Goal: Information Seeking & Learning: Learn about a topic

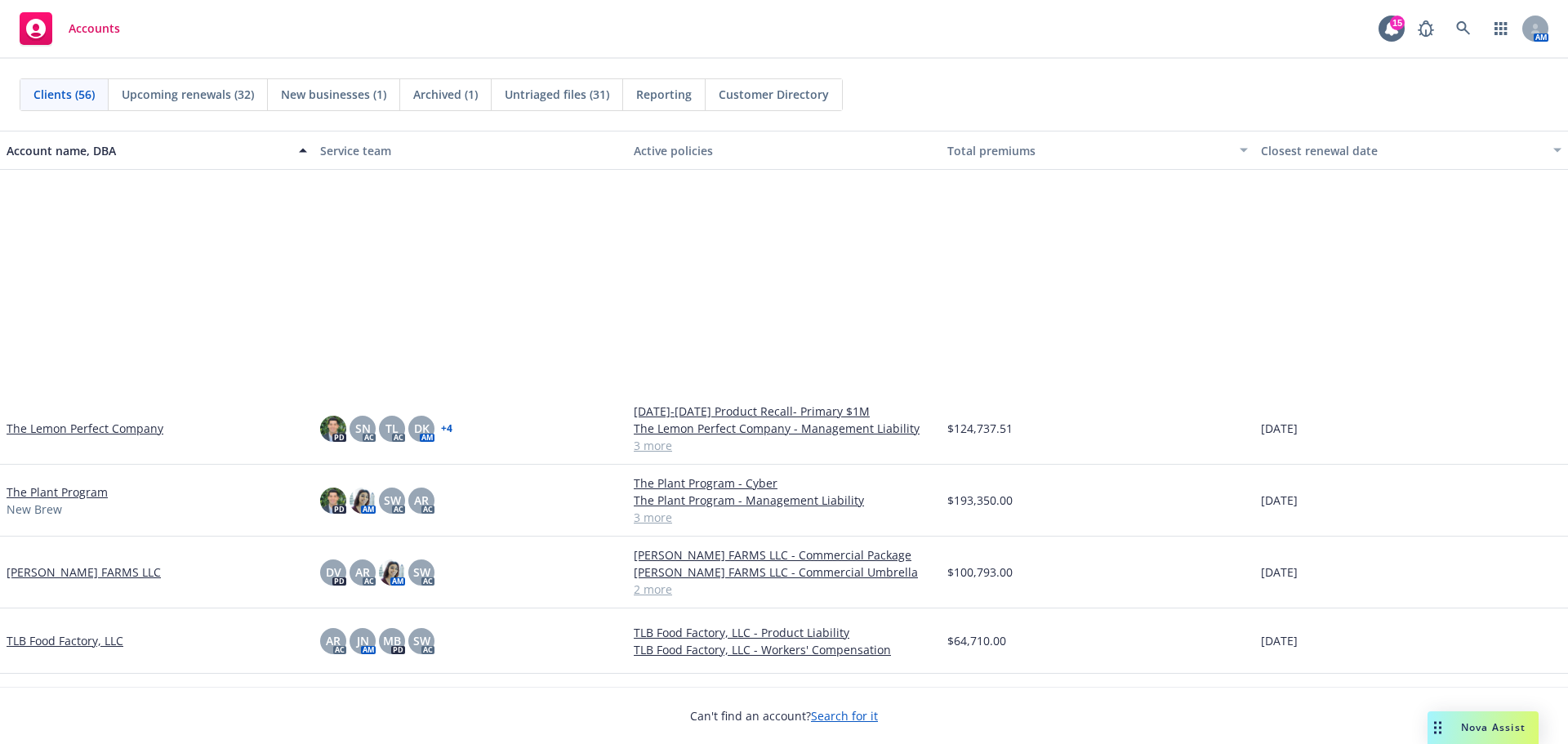
scroll to position [3130, 0]
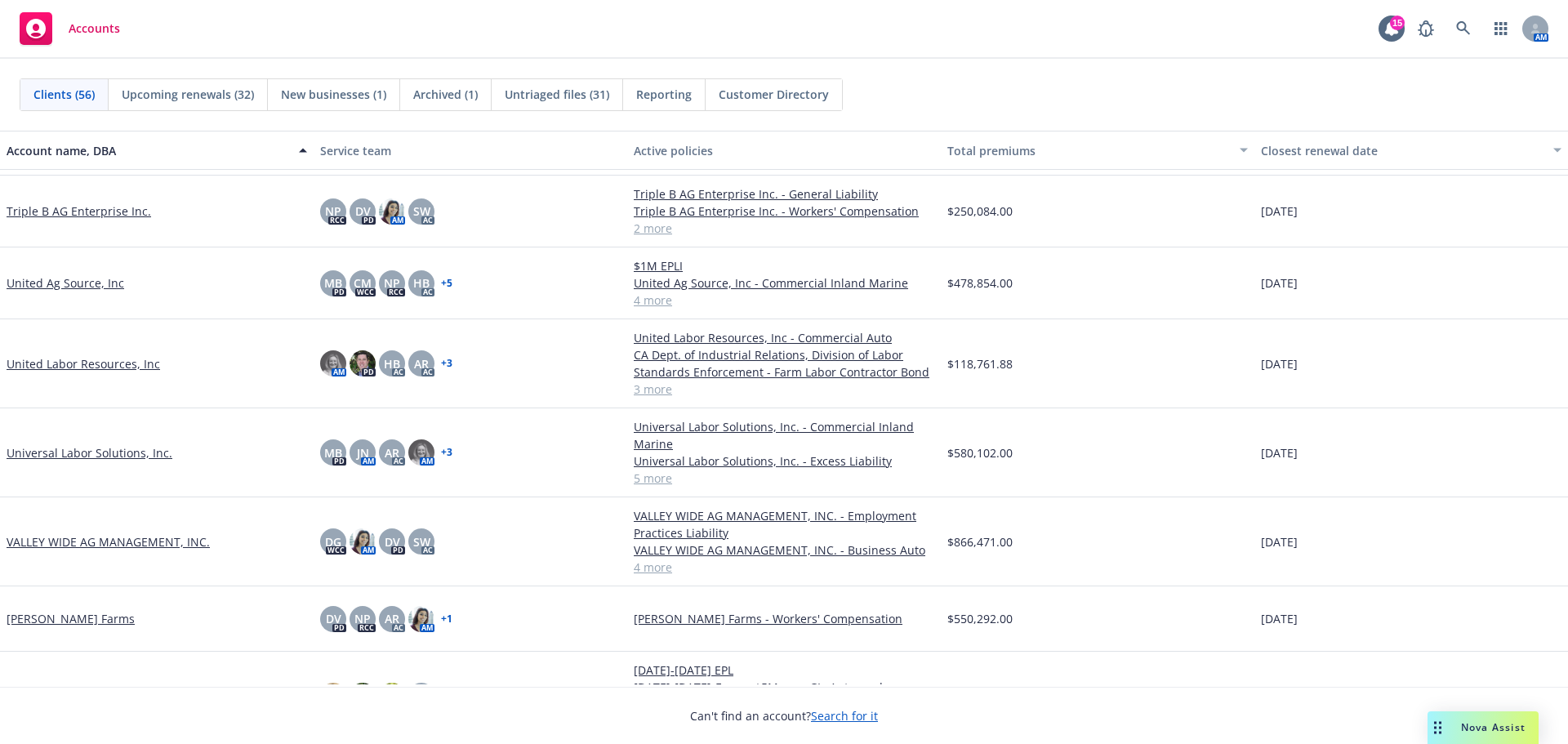
click at [59, 461] on link "Universal Labor Solutions, Inc." at bounding box center [90, 452] width 166 height 17
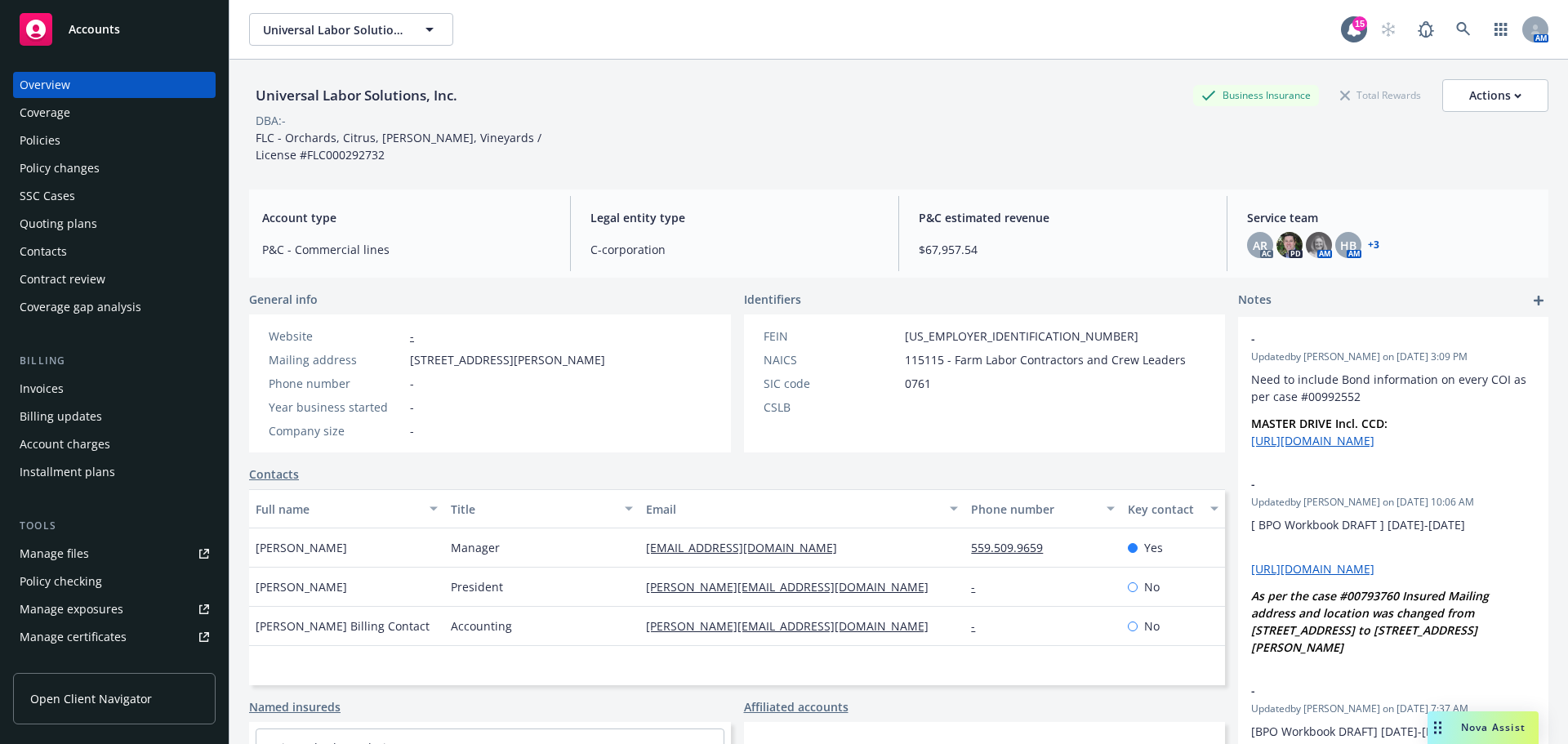
click at [51, 154] on div "Policies" at bounding box center [39, 140] width 40 height 27
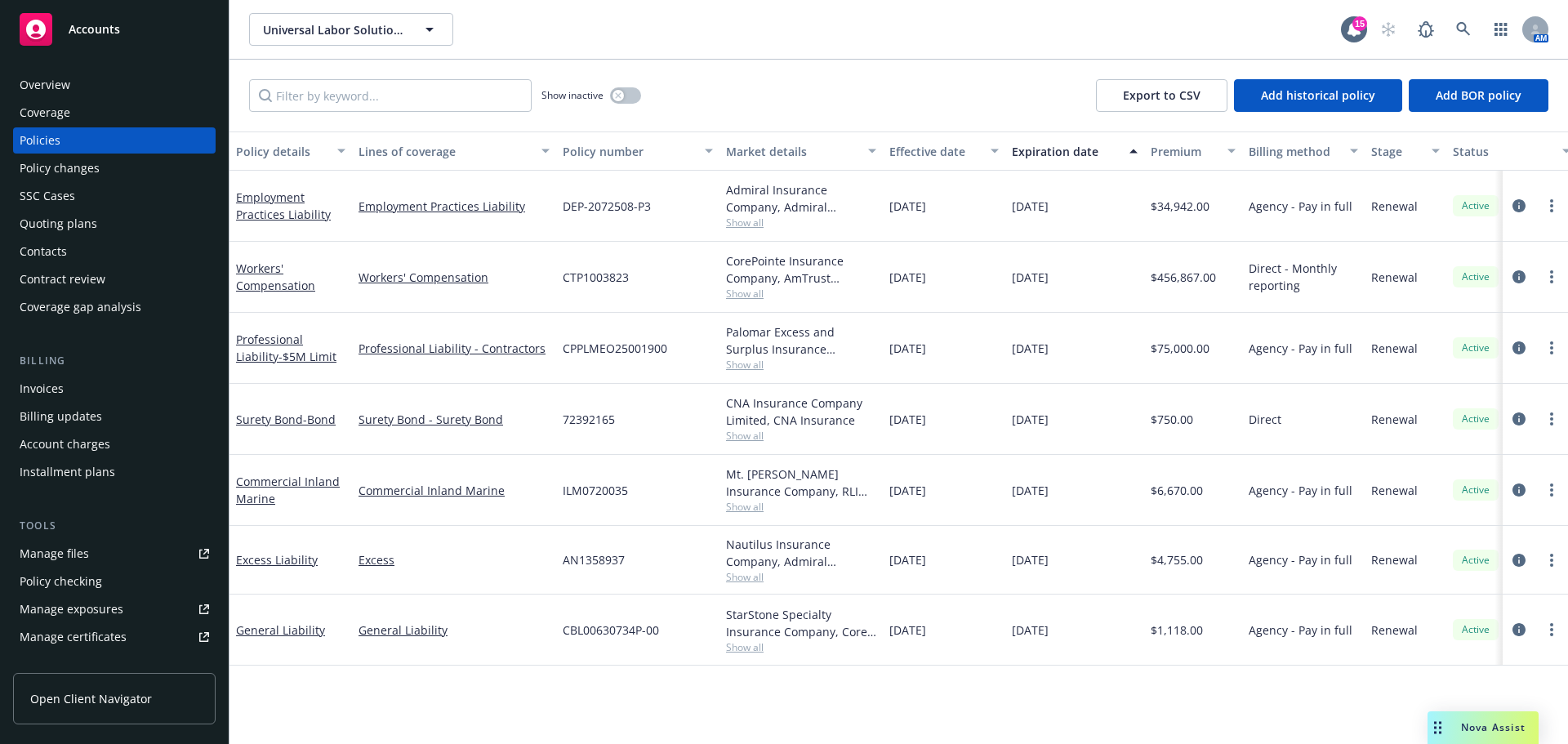
click at [94, 237] on div "Quoting plans" at bounding box center [58, 224] width 78 height 27
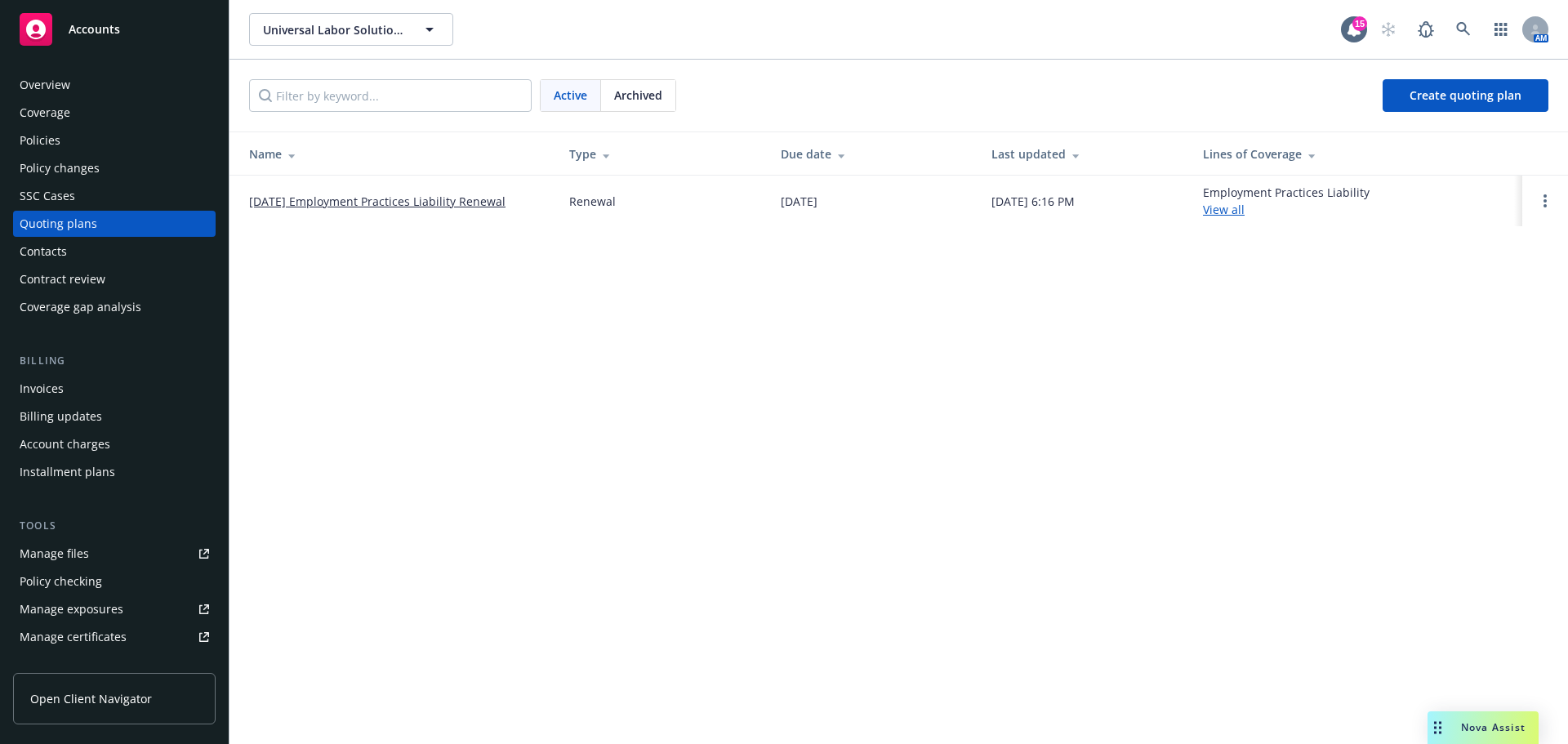
click at [77, 150] on div "Policies" at bounding box center [114, 140] width 189 height 27
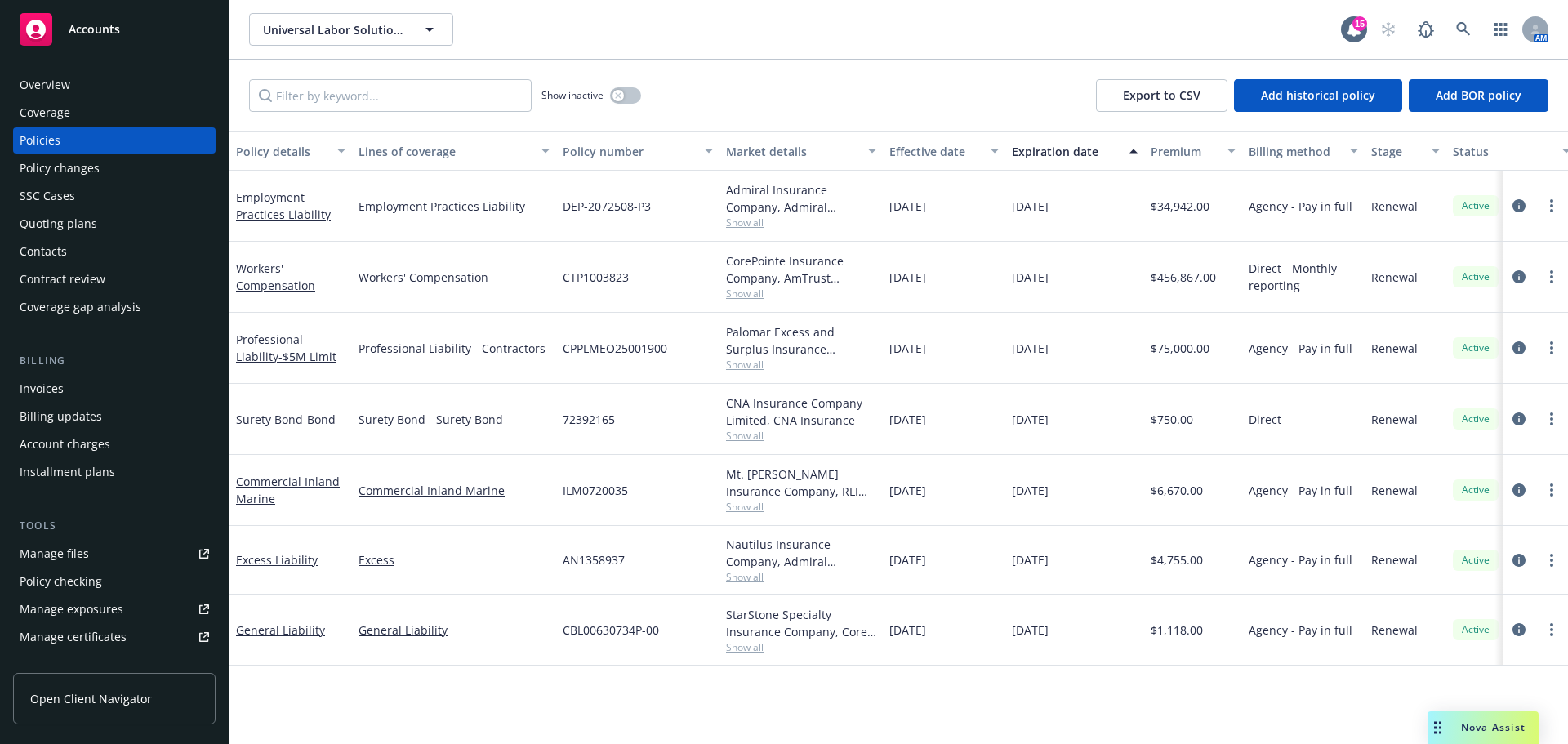
click at [59, 236] on div "Quoting plans" at bounding box center [58, 224] width 78 height 27
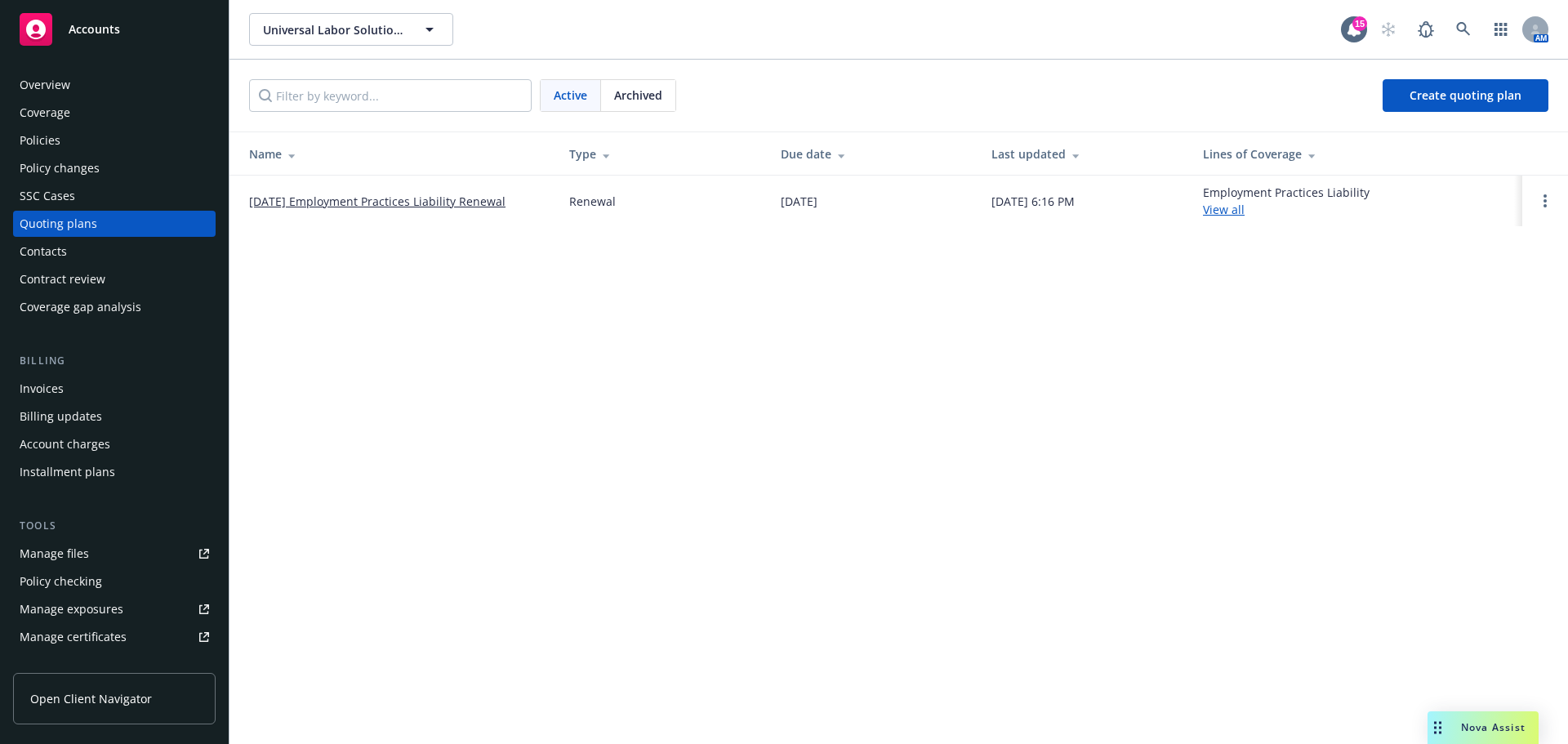
click at [441, 207] on link "01/17/26 Employment Practices Liability Renewal" at bounding box center [377, 201] width 256 height 17
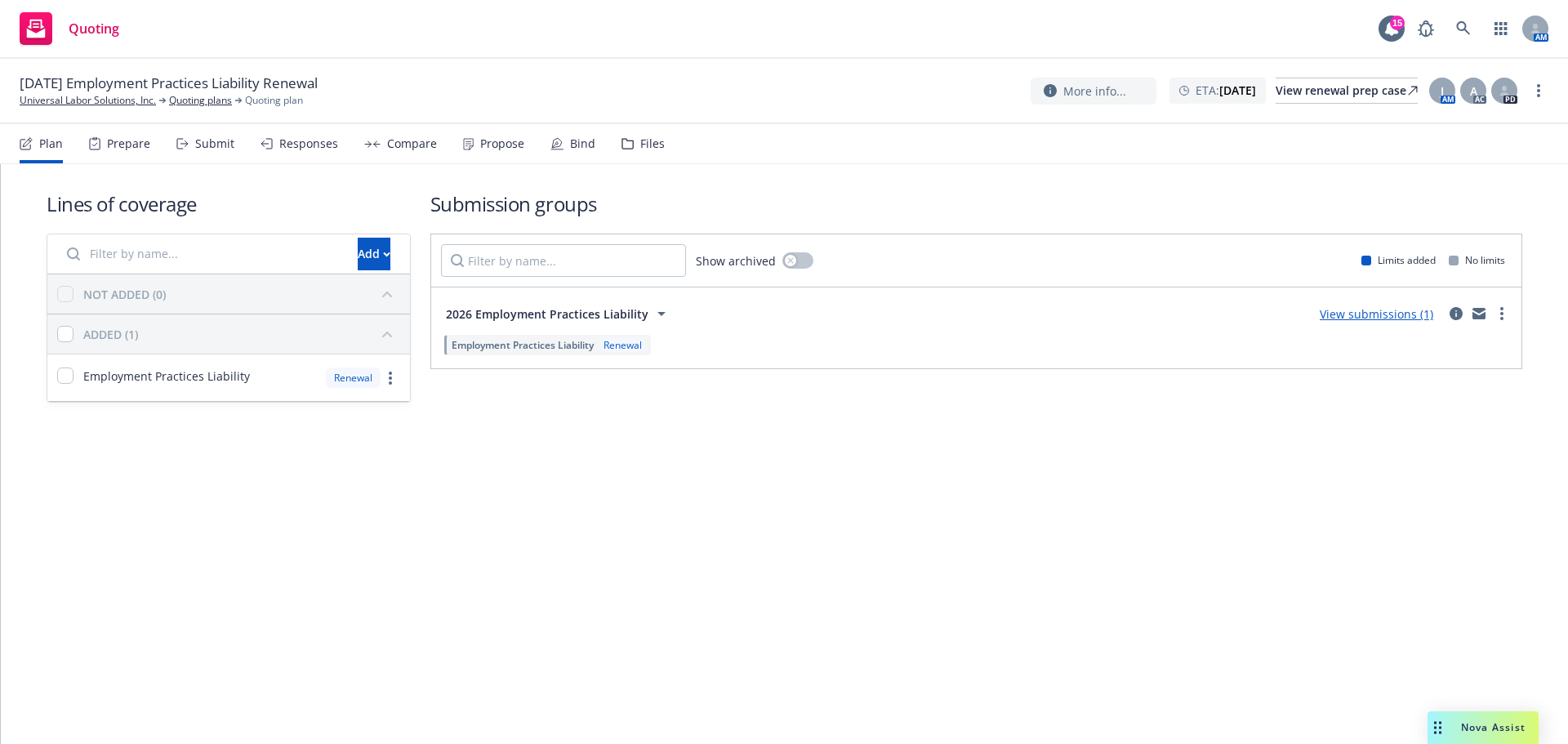
click at [664, 150] on div "Files" at bounding box center [652, 143] width 25 height 13
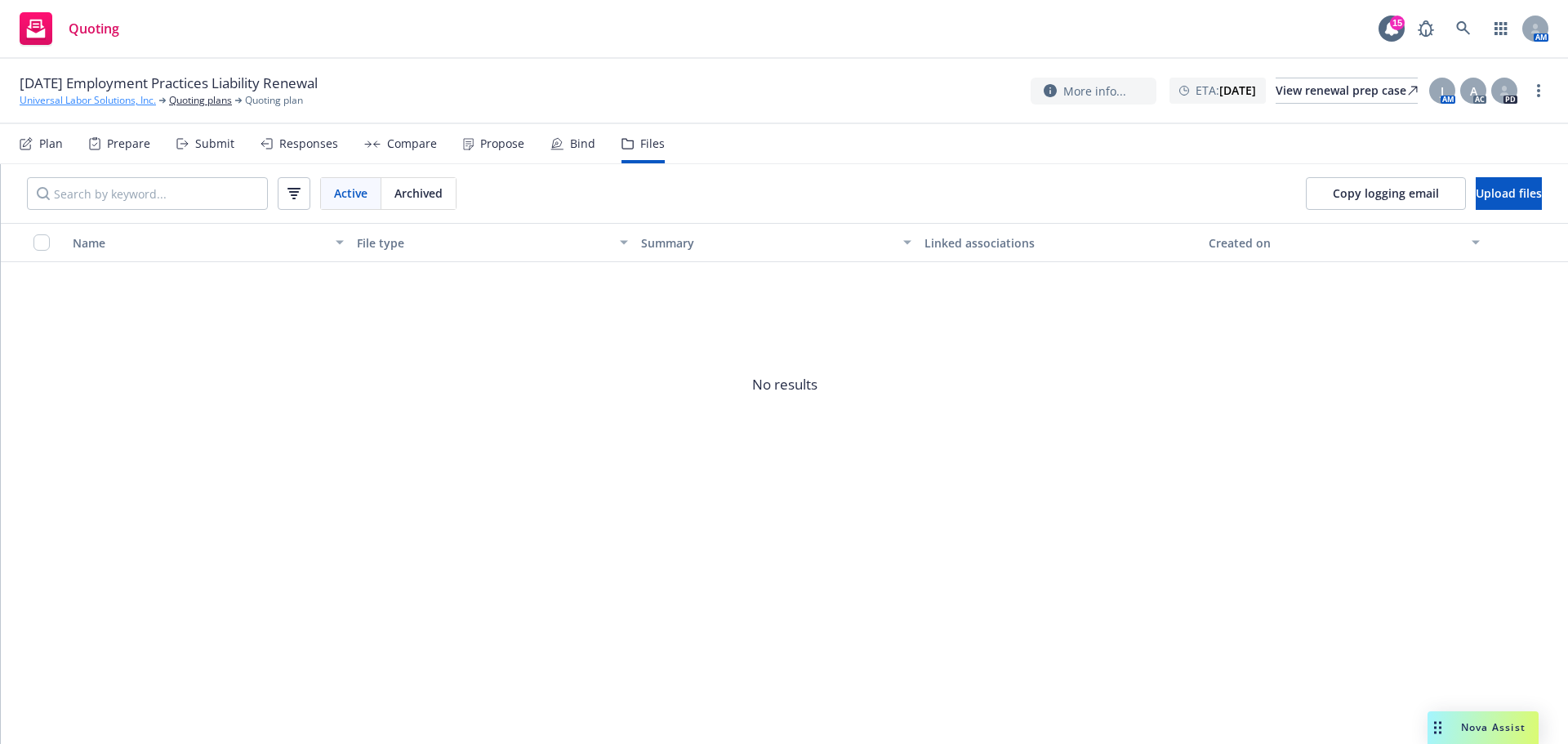
click at [69, 106] on link "Universal Labor Solutions, Inc." at bounding box center [88, 100] width 136 height 15
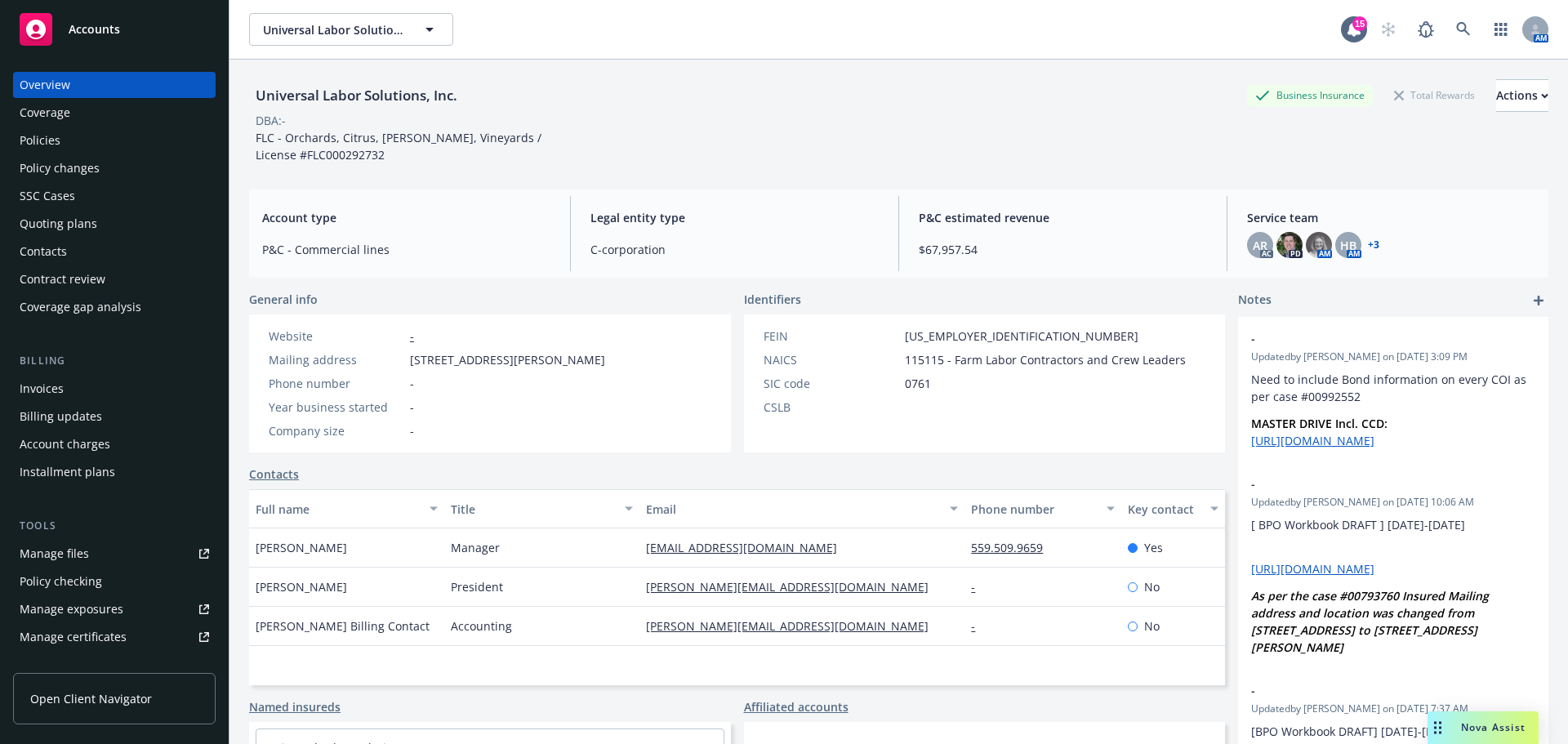
click at [74, 141] on div "Policies" at bounding box center [114, 140] width 189 height 27
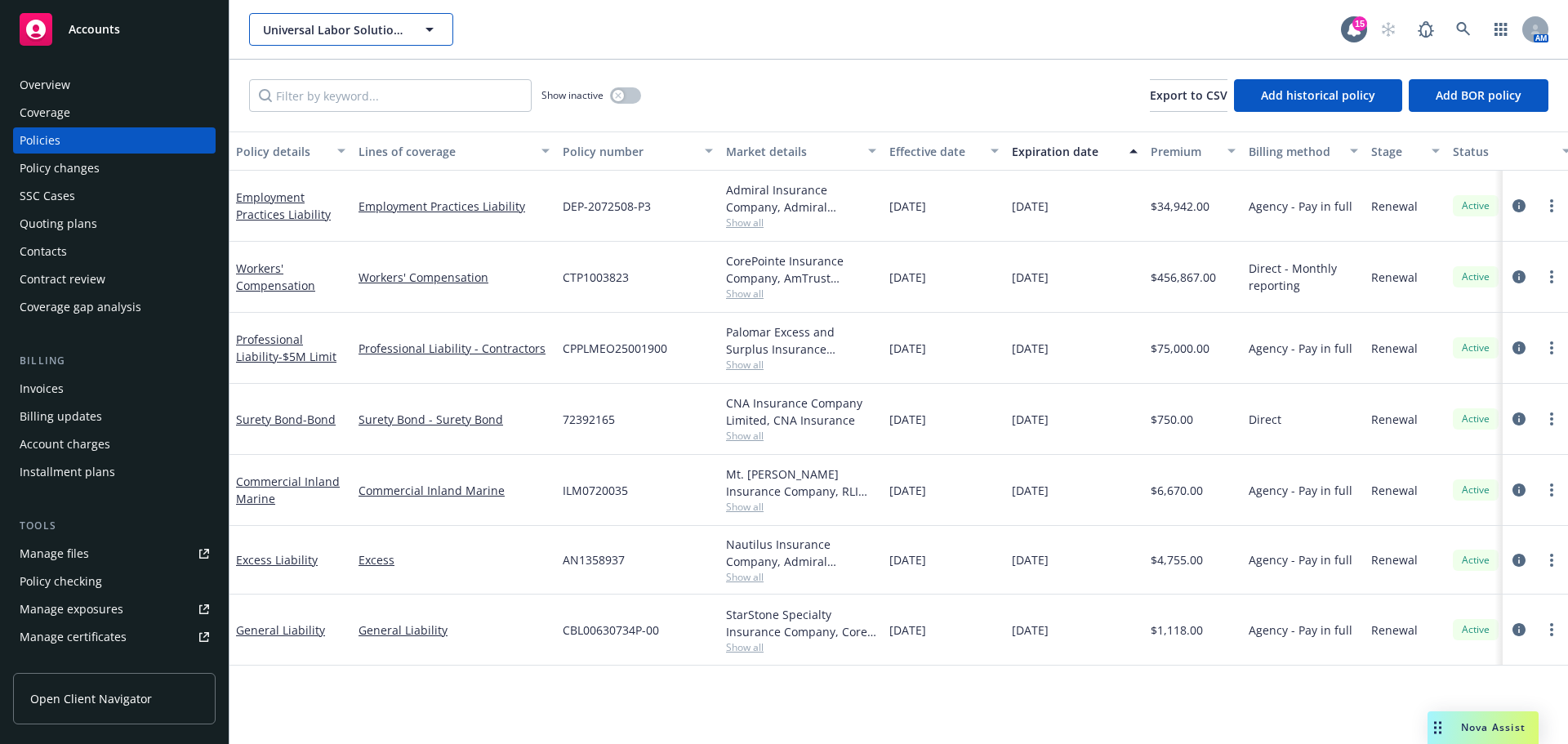
click at [377, 27] on span "Universal Labor Solutions, Inc." at bounding box center [333, 30] width 141 height 17
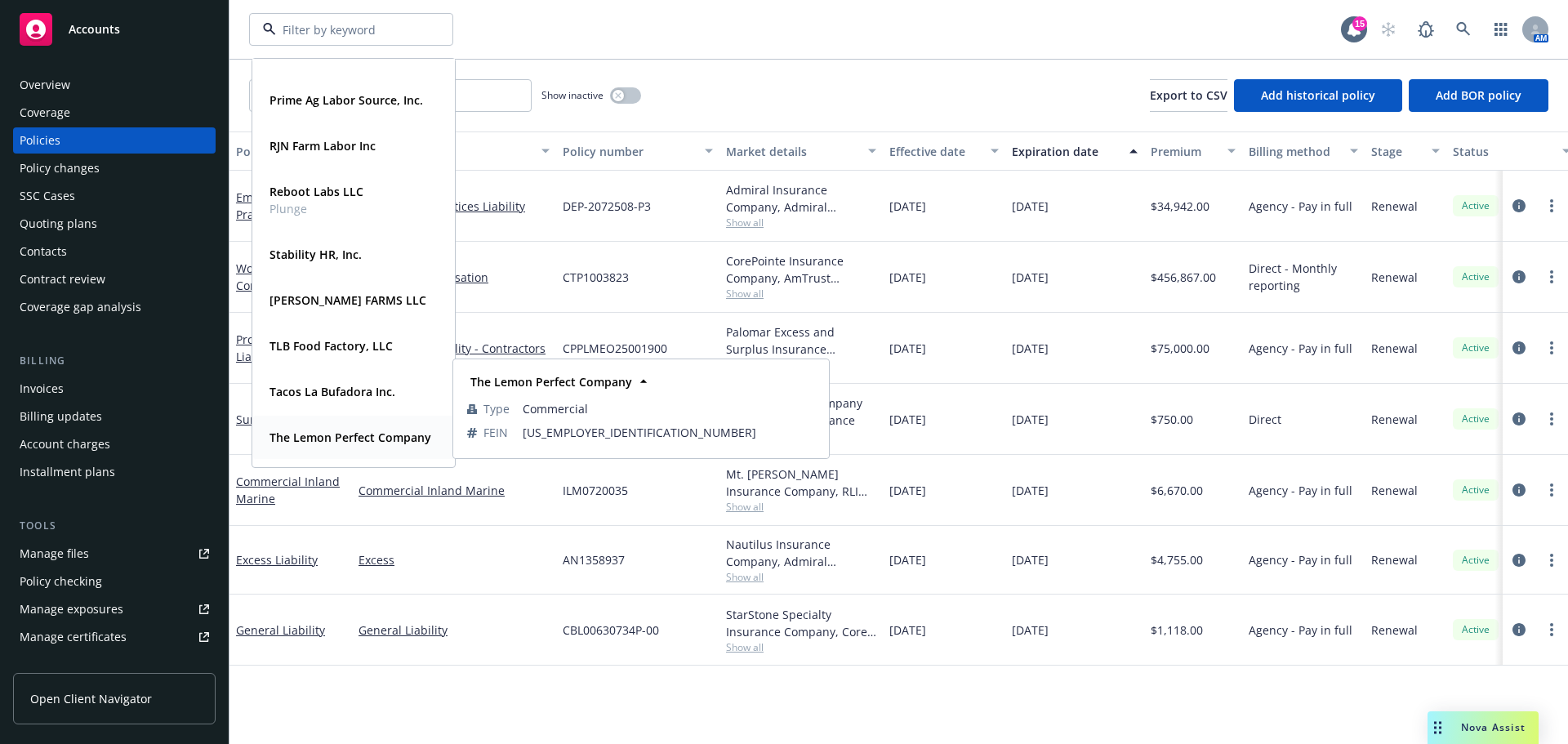
scroll to position [2375, 0]
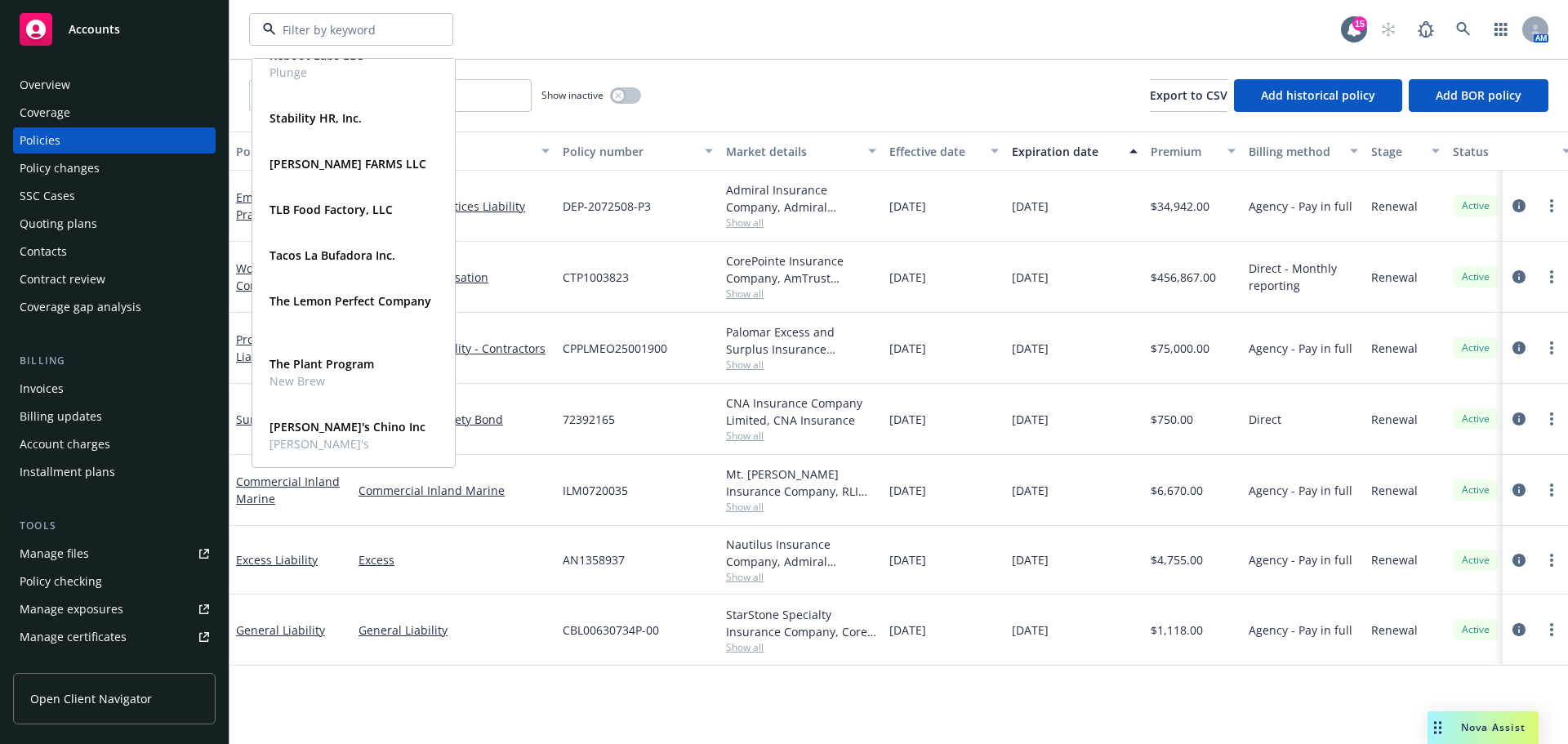
click at [533, 12] on div "RJN Farm Labor Inc Type Commercial Reboot Labs LLC Plunge Type Commercial FEIN …" at bounding box center [899, 30] width 1338 height 59
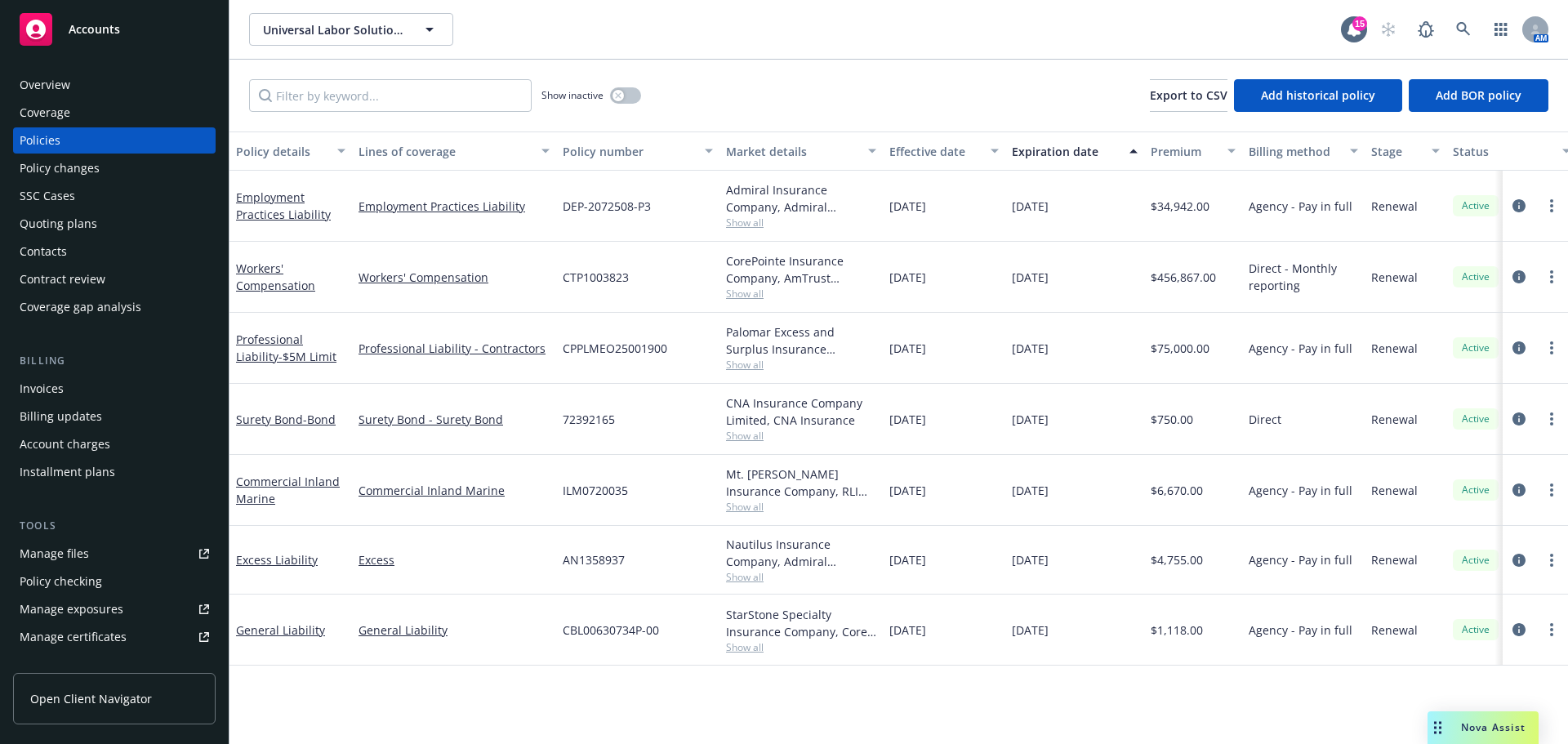
click at [94, 35] on span "Accounts" at bounding box center [95, 29] width 51 height 13
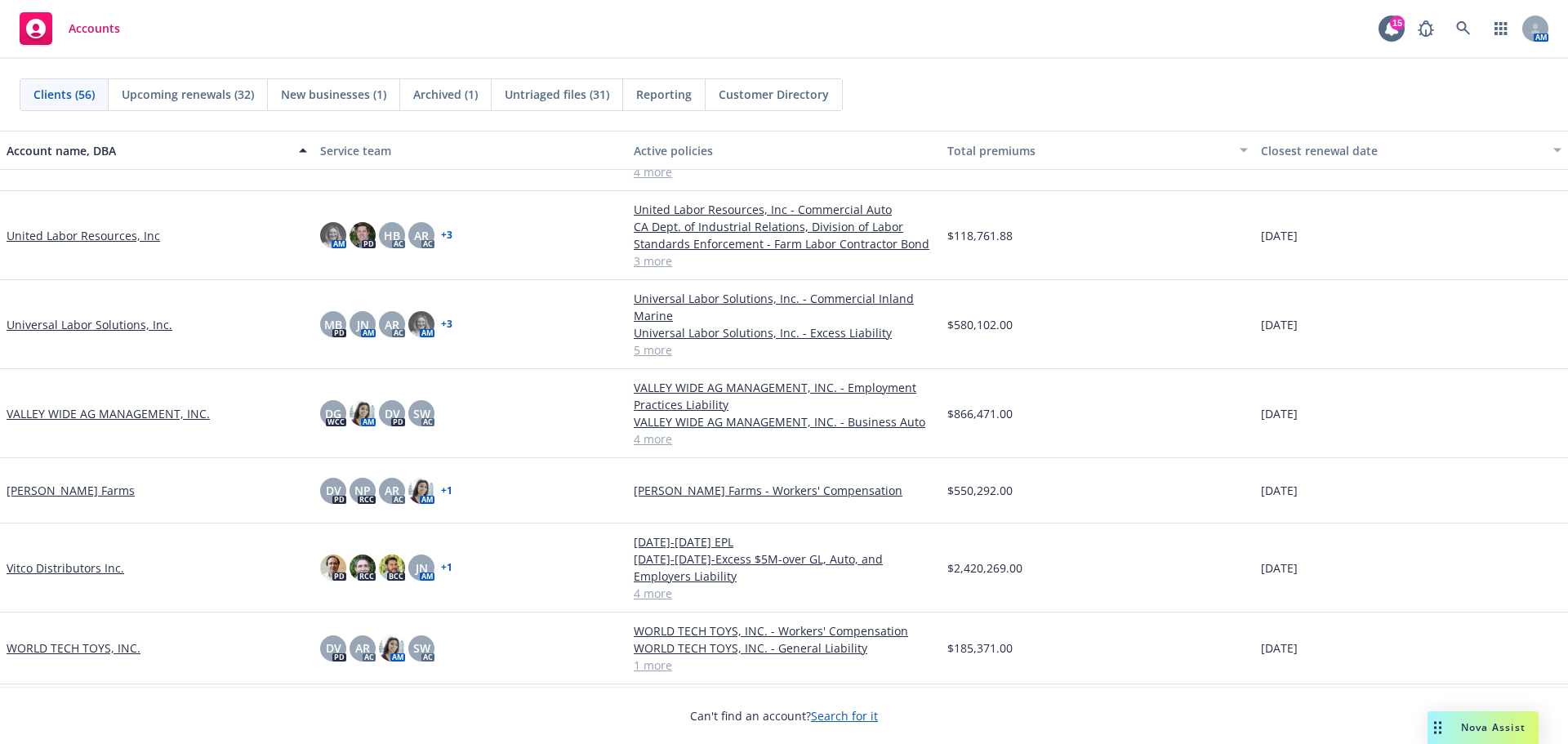
scroll to position [3135, 0]
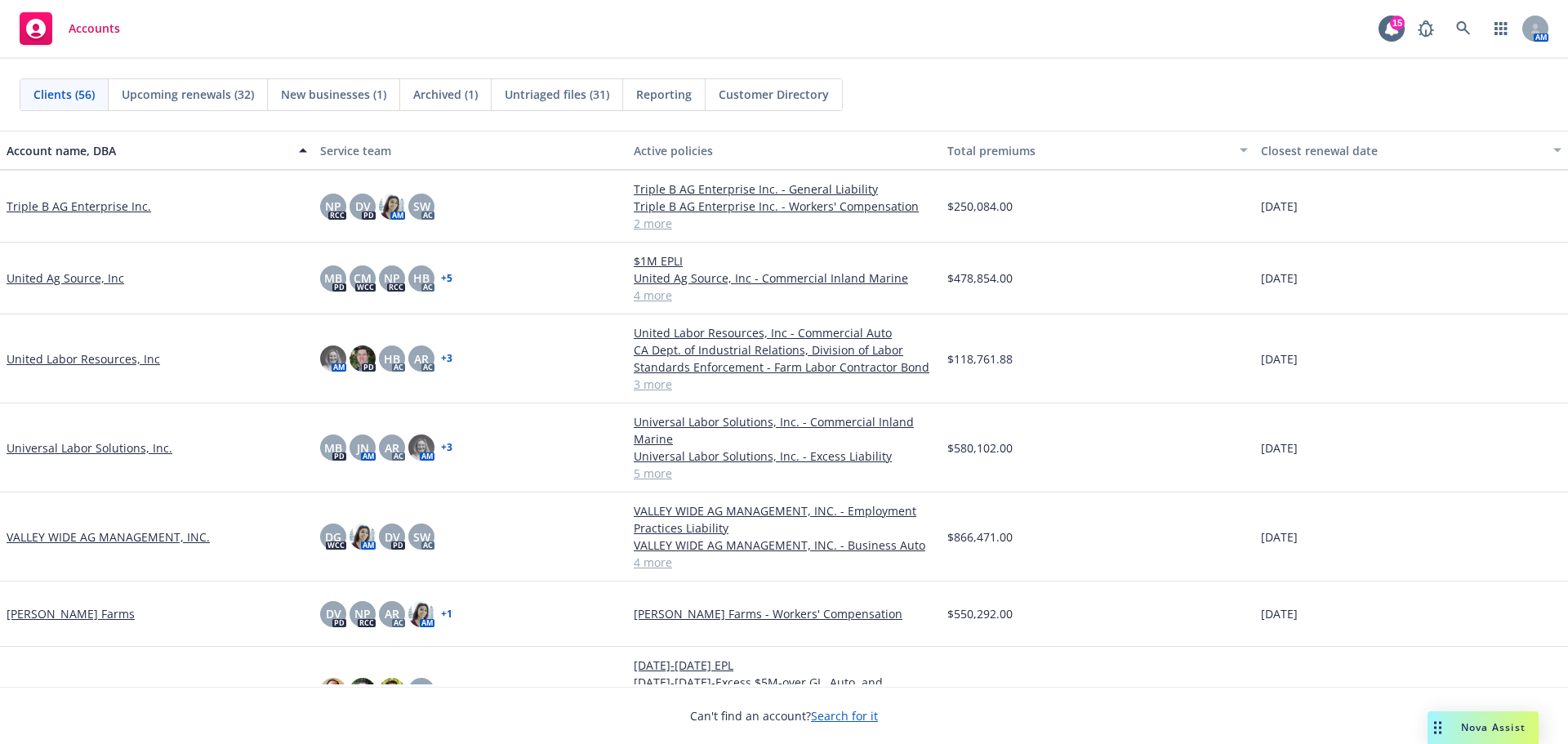
click at [112, 366] on link "United Labor Resources, Inc" at bounding box center [84, 358] width 154 height 17
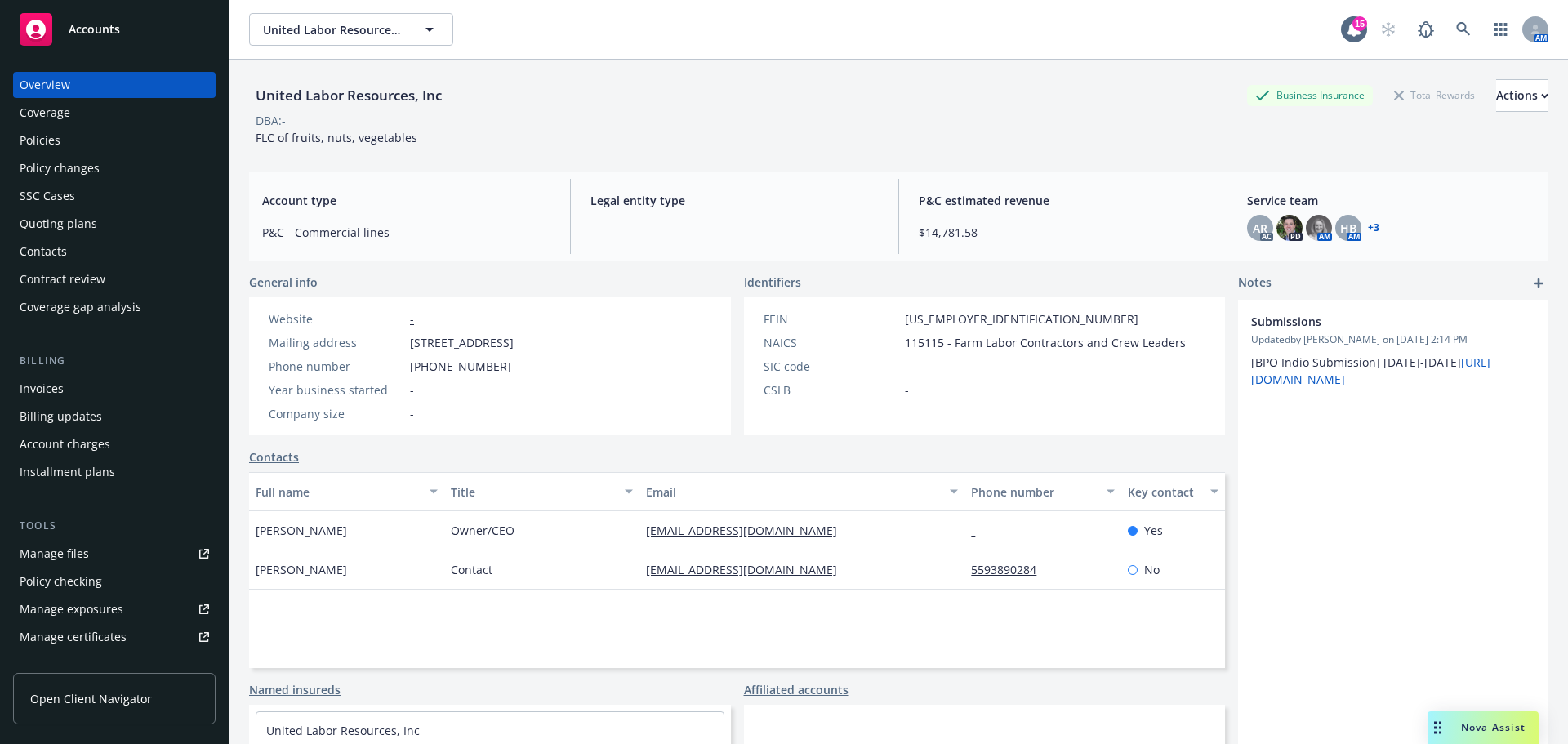
click at [40, 154] on div "Policies" at bounding box center [39, 140] width 40 height 27
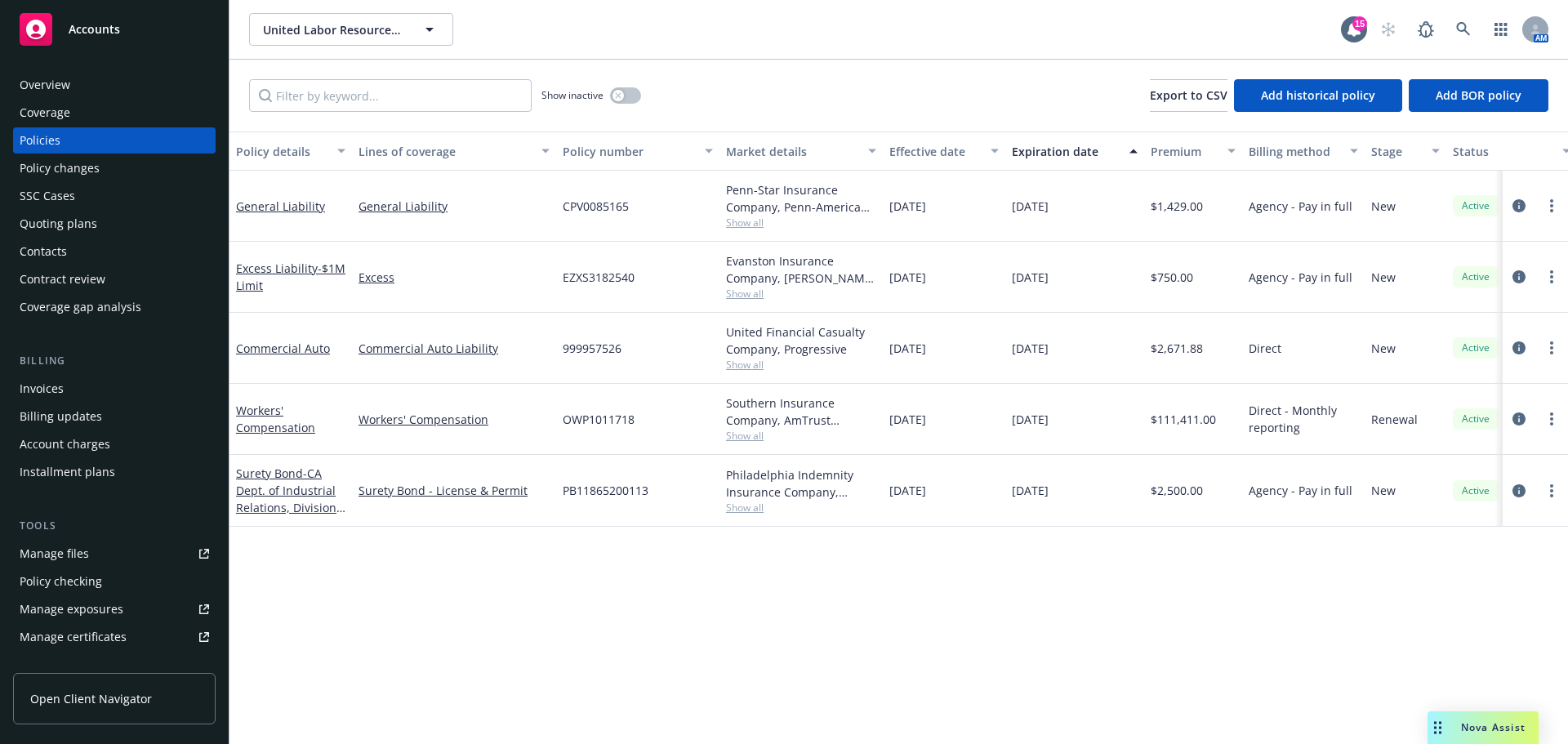
click at [93, 237] on div "Quoting plans" at bounding box center [58, 224] width 78 height 27
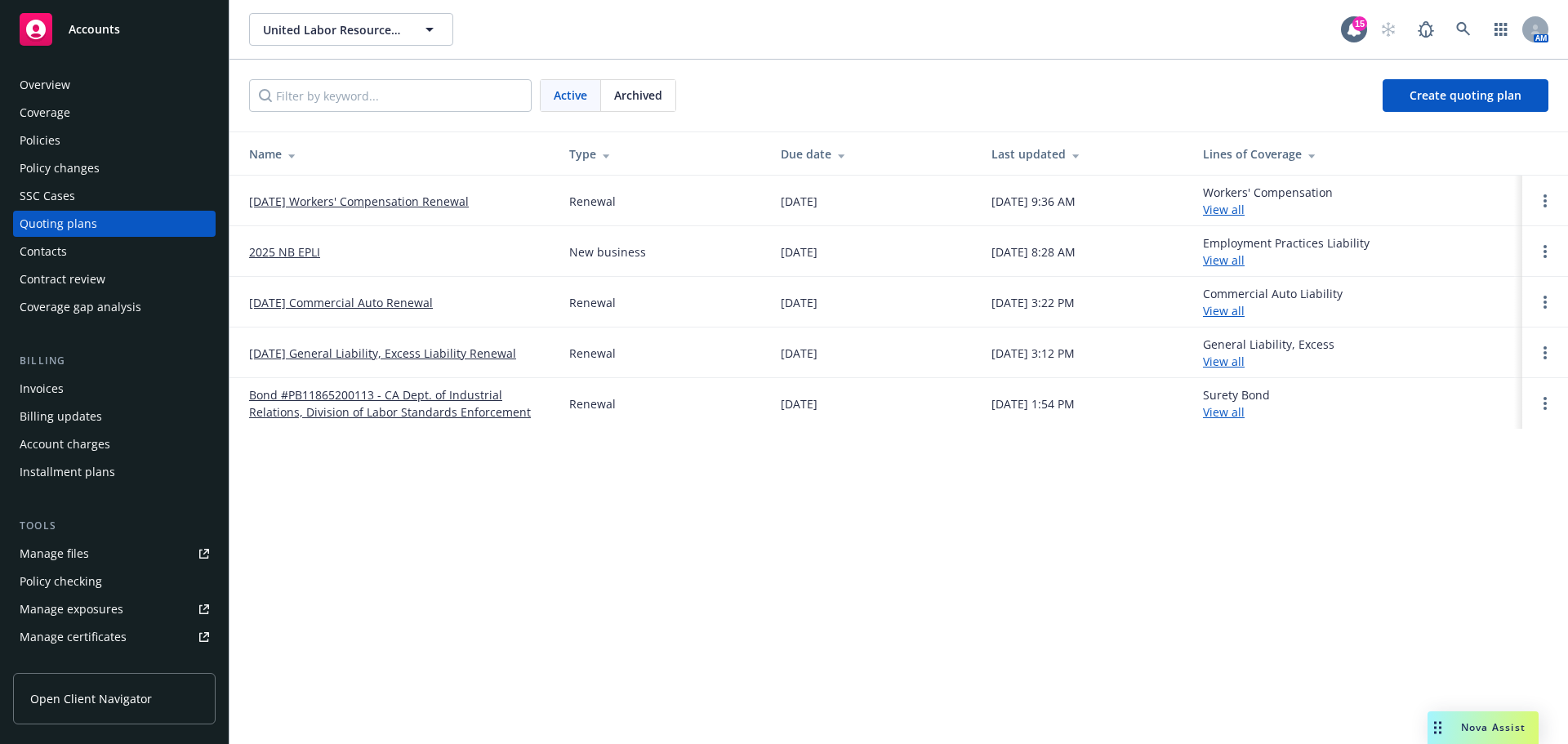
click at [385, 362] on link "[DATE] General Liability, Excess Liability Renewal" at bounding box center [382, 353] width 267 height 17
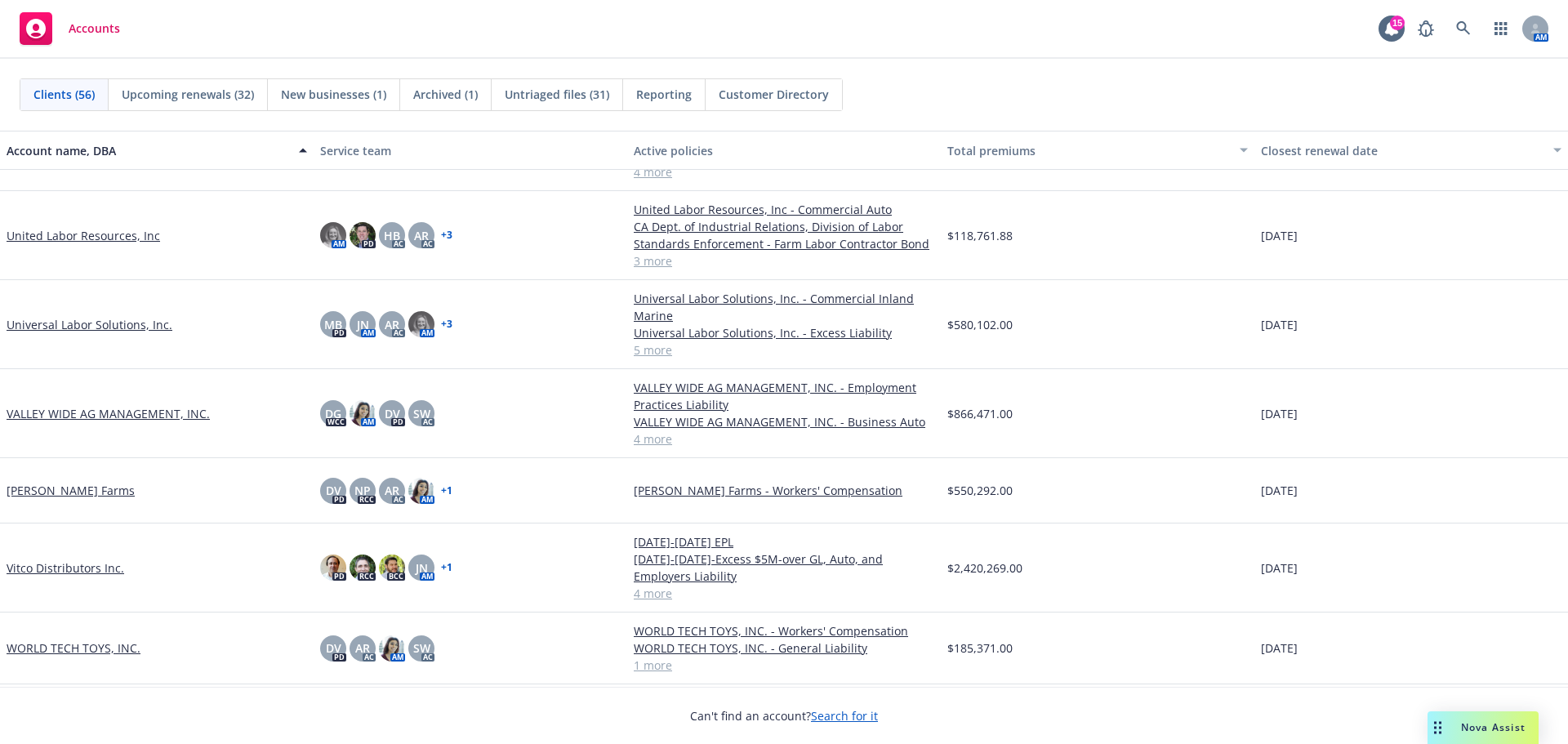
scroll to position [3271, 0]
click at [85, 227] on link "United Labor Resources, Inc" at bounding box center [84, 235] width 154 height 17
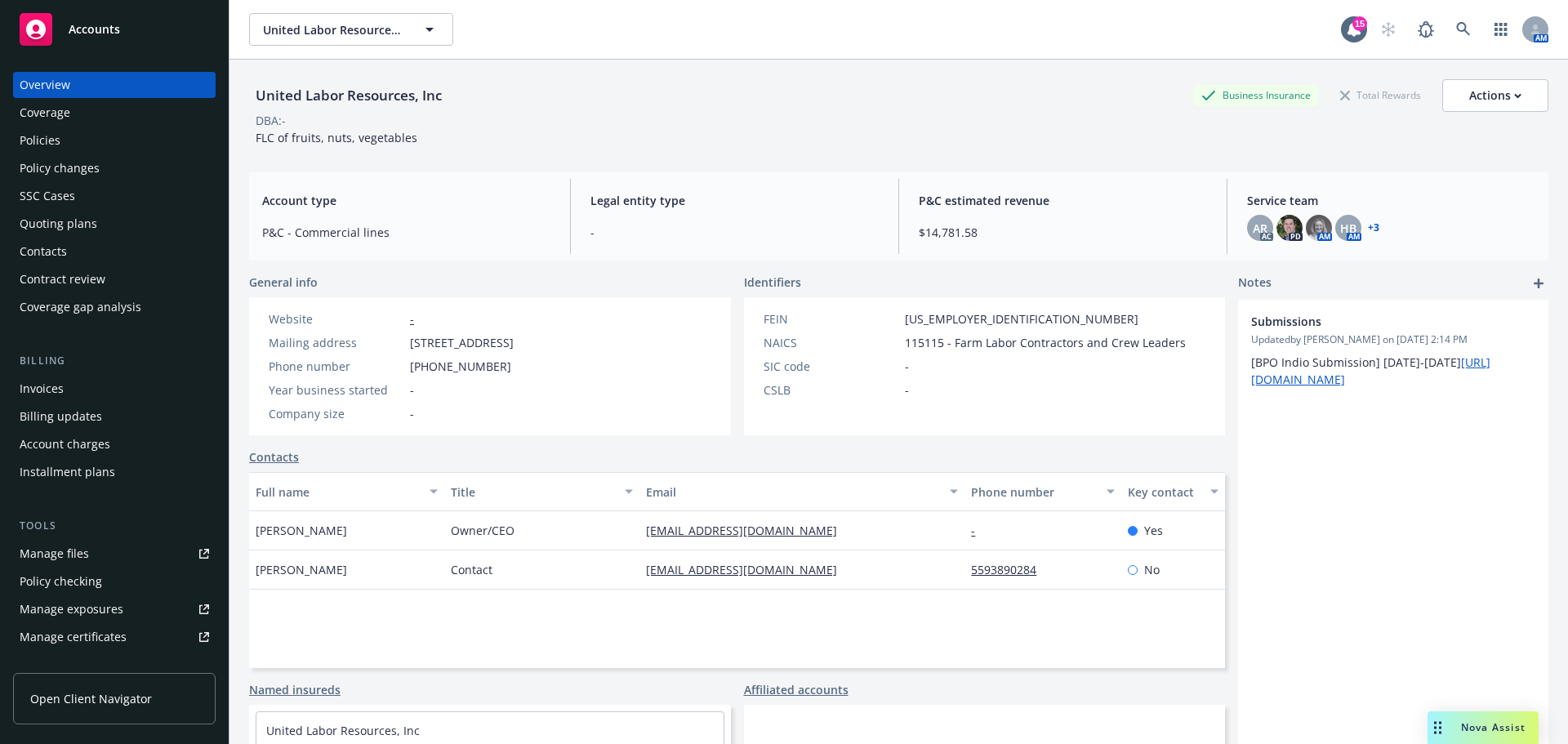
click at [102, 147] on div "Policies" at bounding box center [114, 140] width 189 height 27
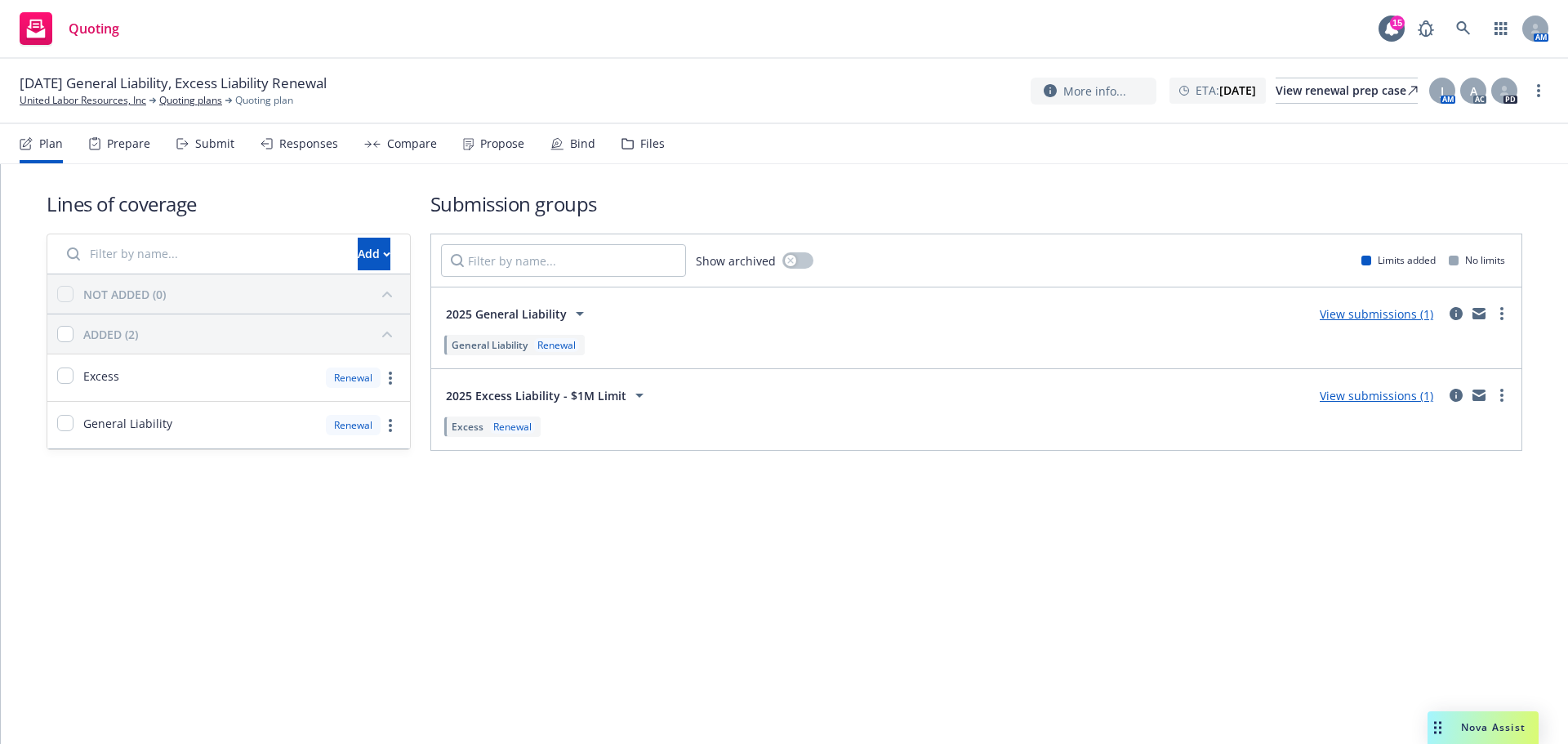
click at [634, 150] on icon at bounding box center [628, 144] width 12 height 12
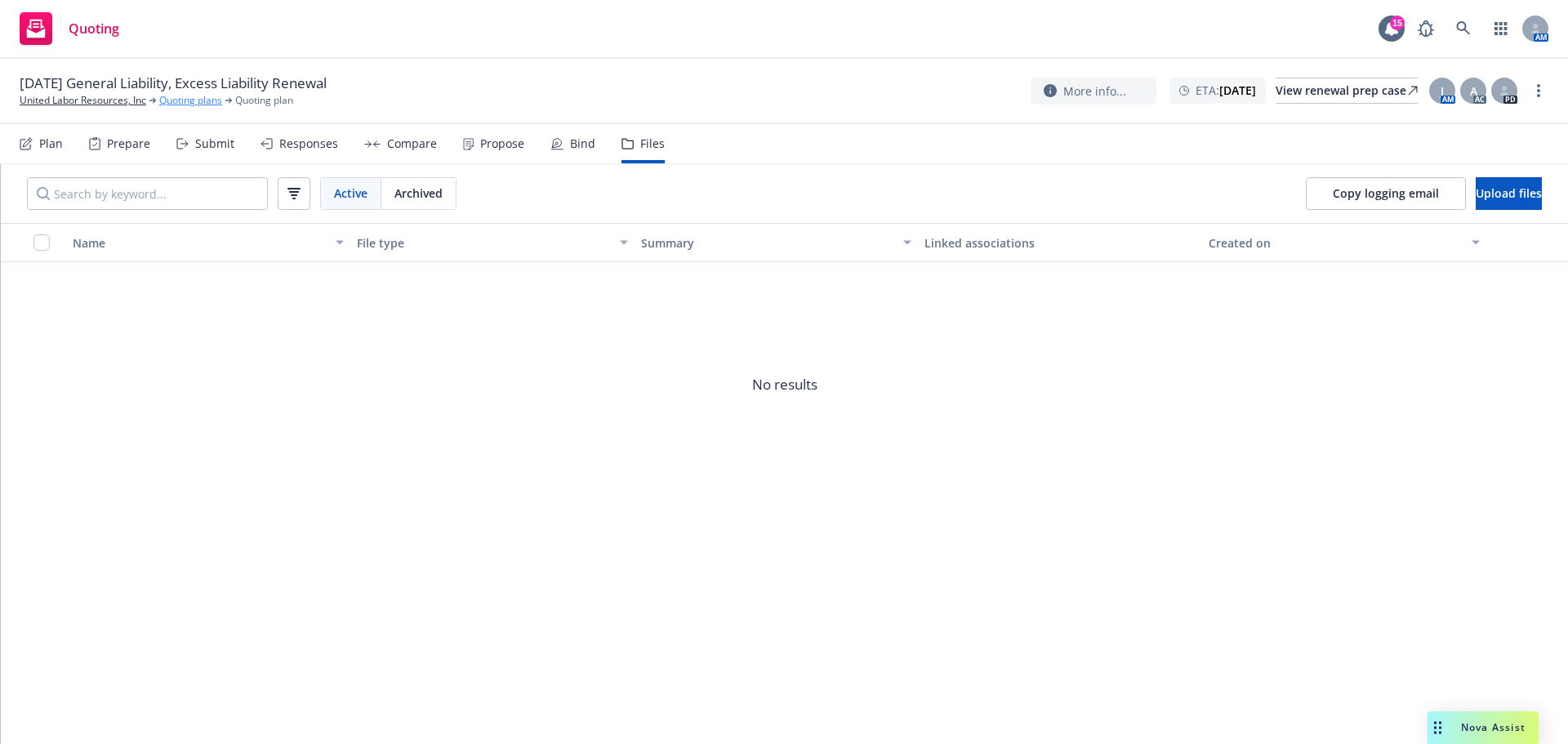
click at [193, 100] on link "Quoting plans" at bounding box center [191, 100] width 63 height 15
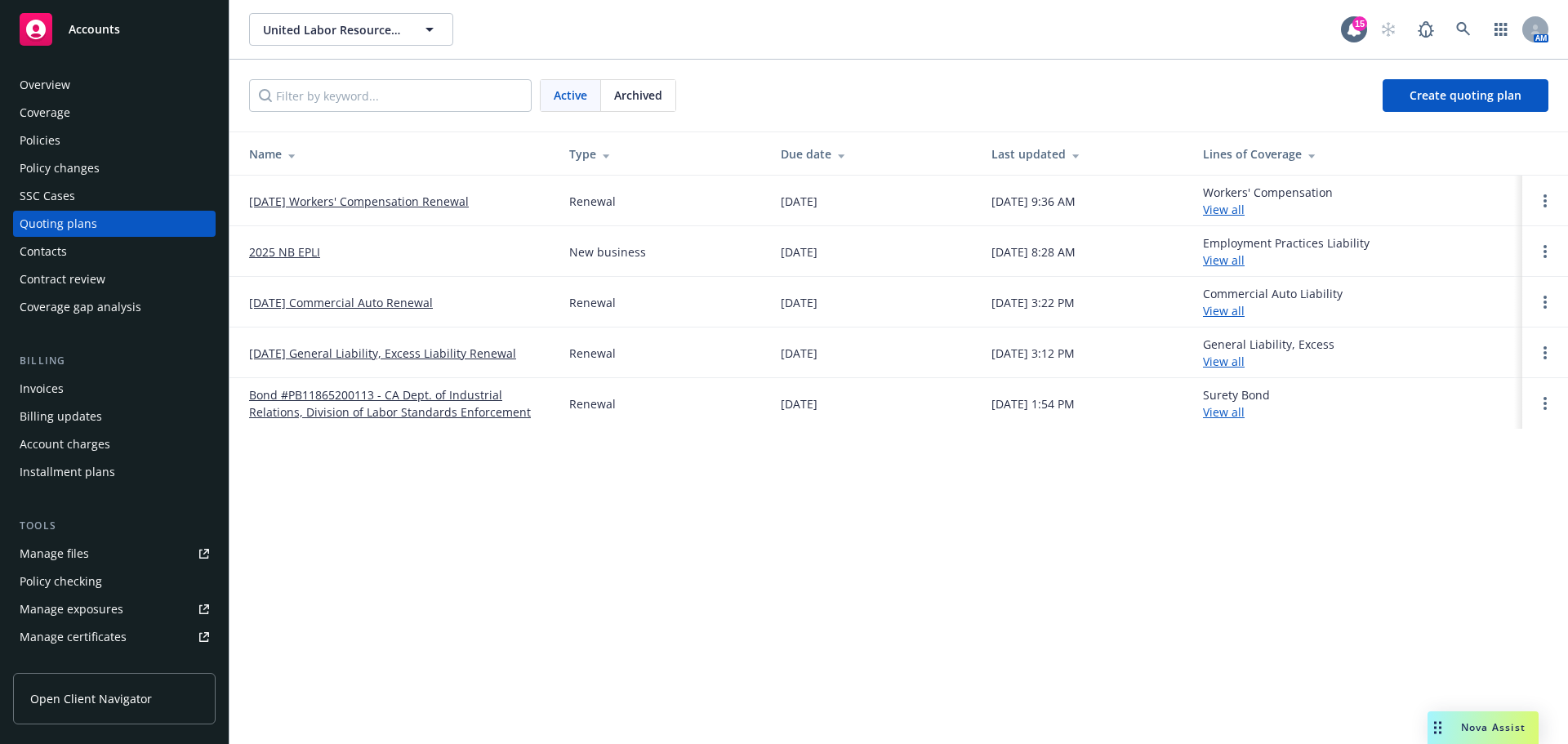
click at [284, 311] on link "[DATE] Commercial Auto Renewal" at bounding box center [341, 302] width 183 height 17
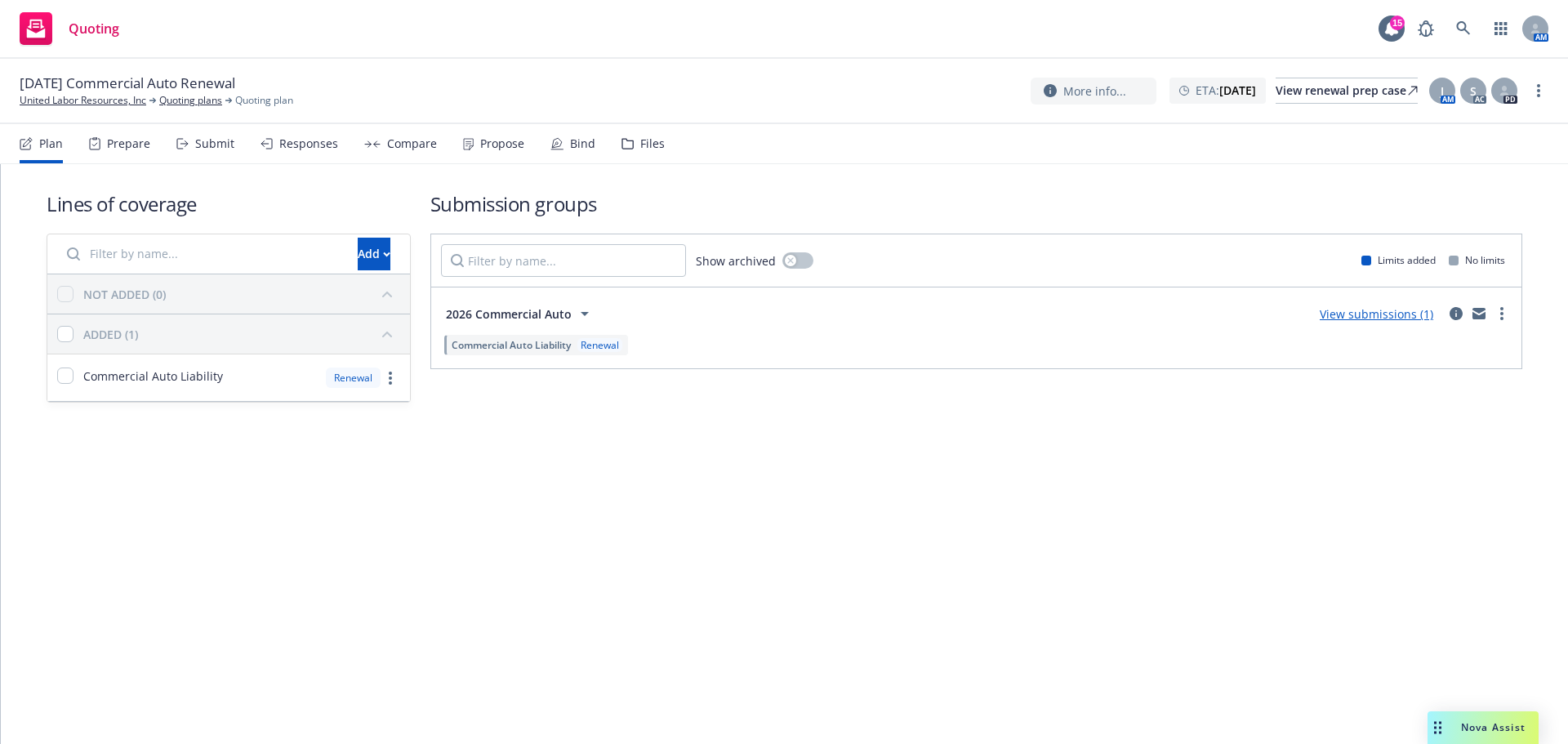
click at [633, 149] on icon at bounding box center [627, 144] width 11 height 10
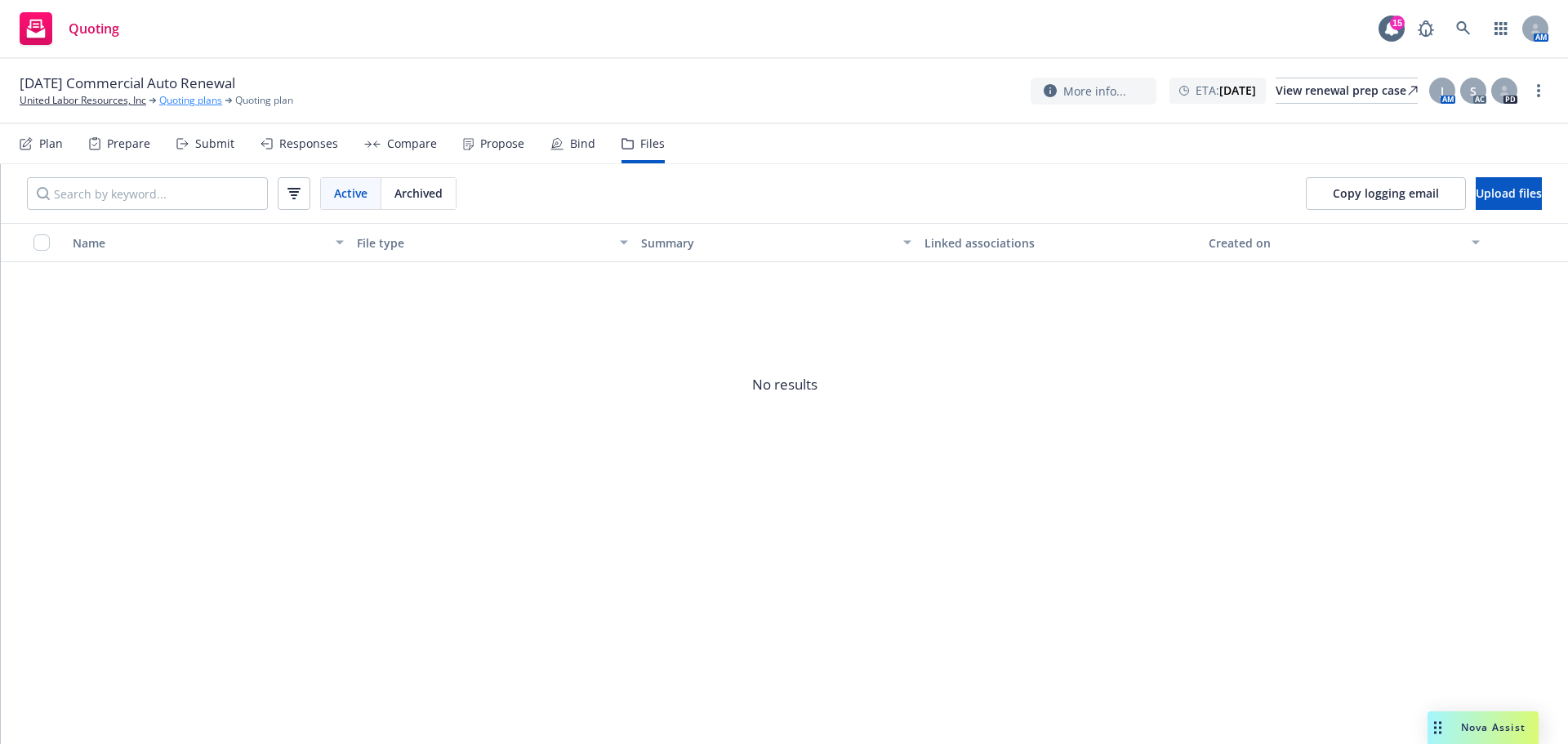
click at [180, 100] on link "Quoting plans" at bounding box center [191, 100] width 63 height 15
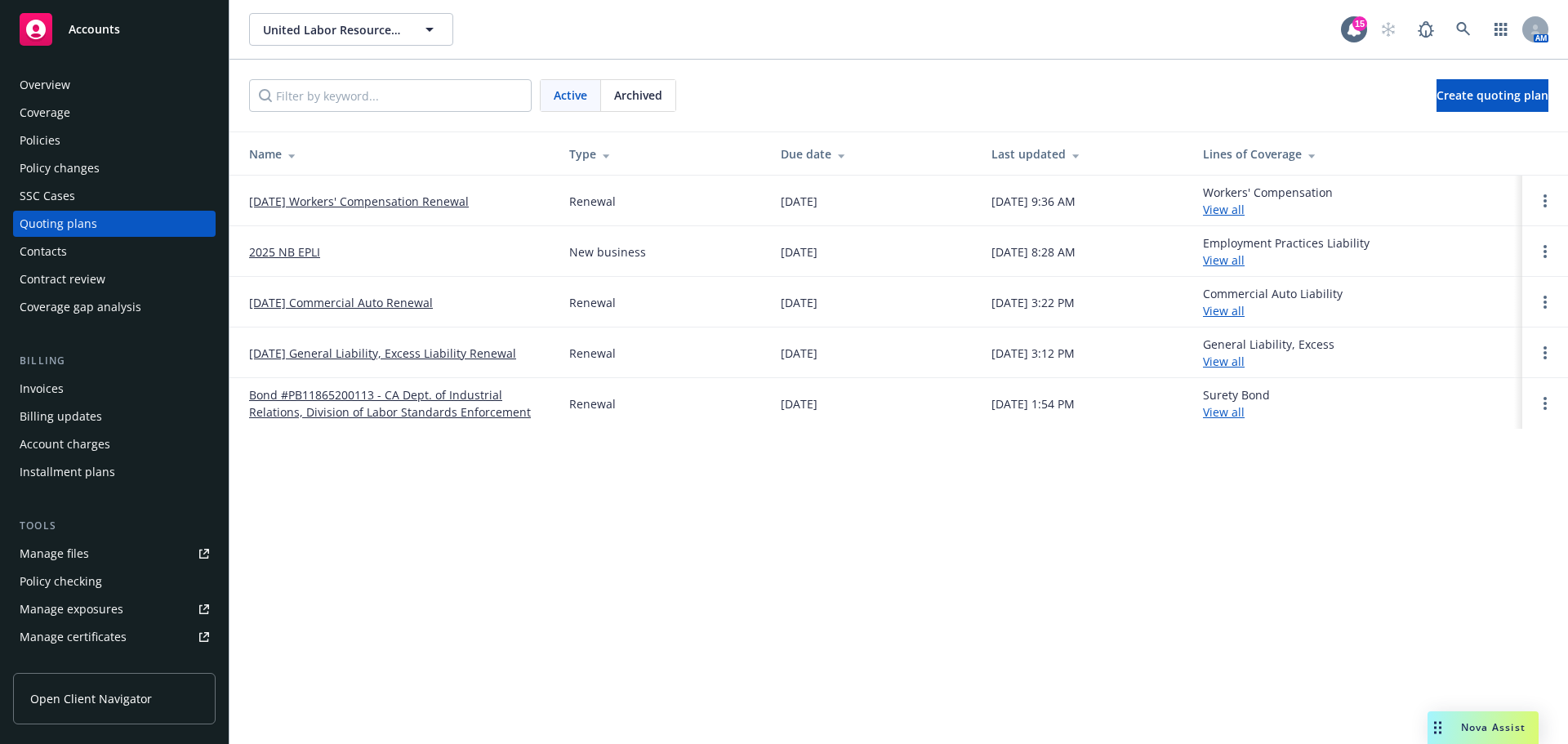
click at [397, 204] on link "02/07/26 Workers' Compensation Renewal" at bounding box center [359, 201] width 220 height 17
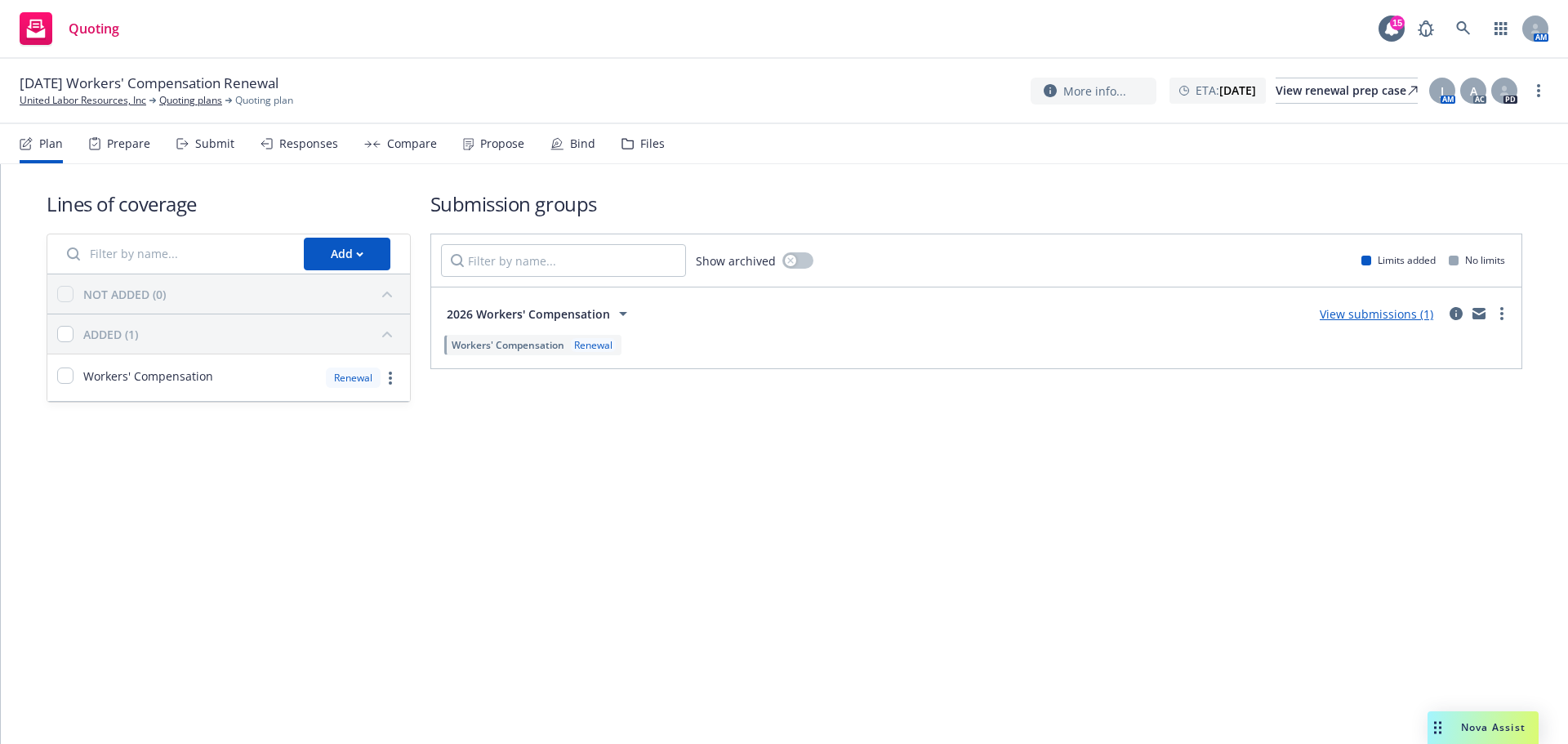
click at [662, 156] on div "Files" at bounding box center [644, 144] width 43 height 39
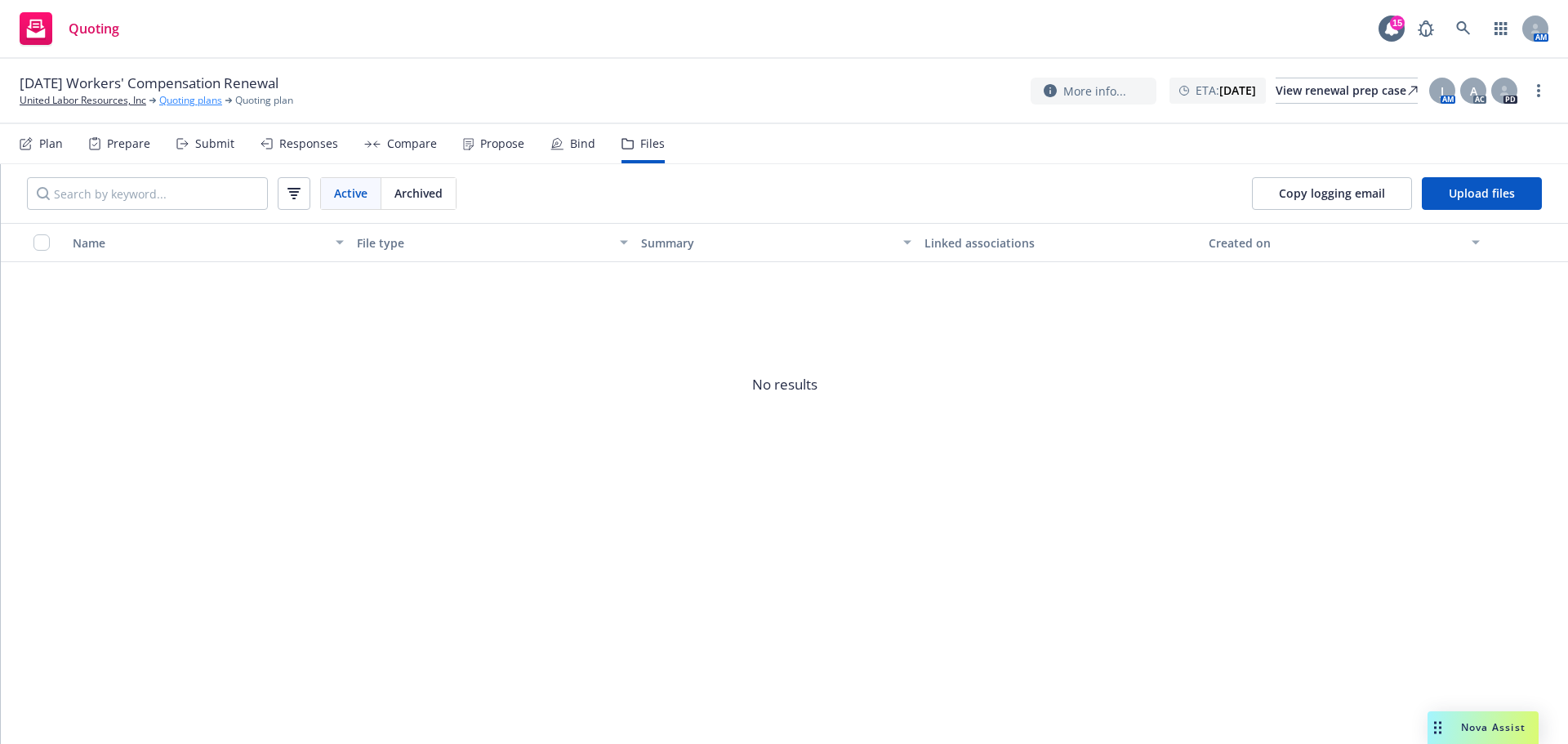
click at [204, 107] on link "Quoting plans" at bounding box center [191, 100] width 63 height 15
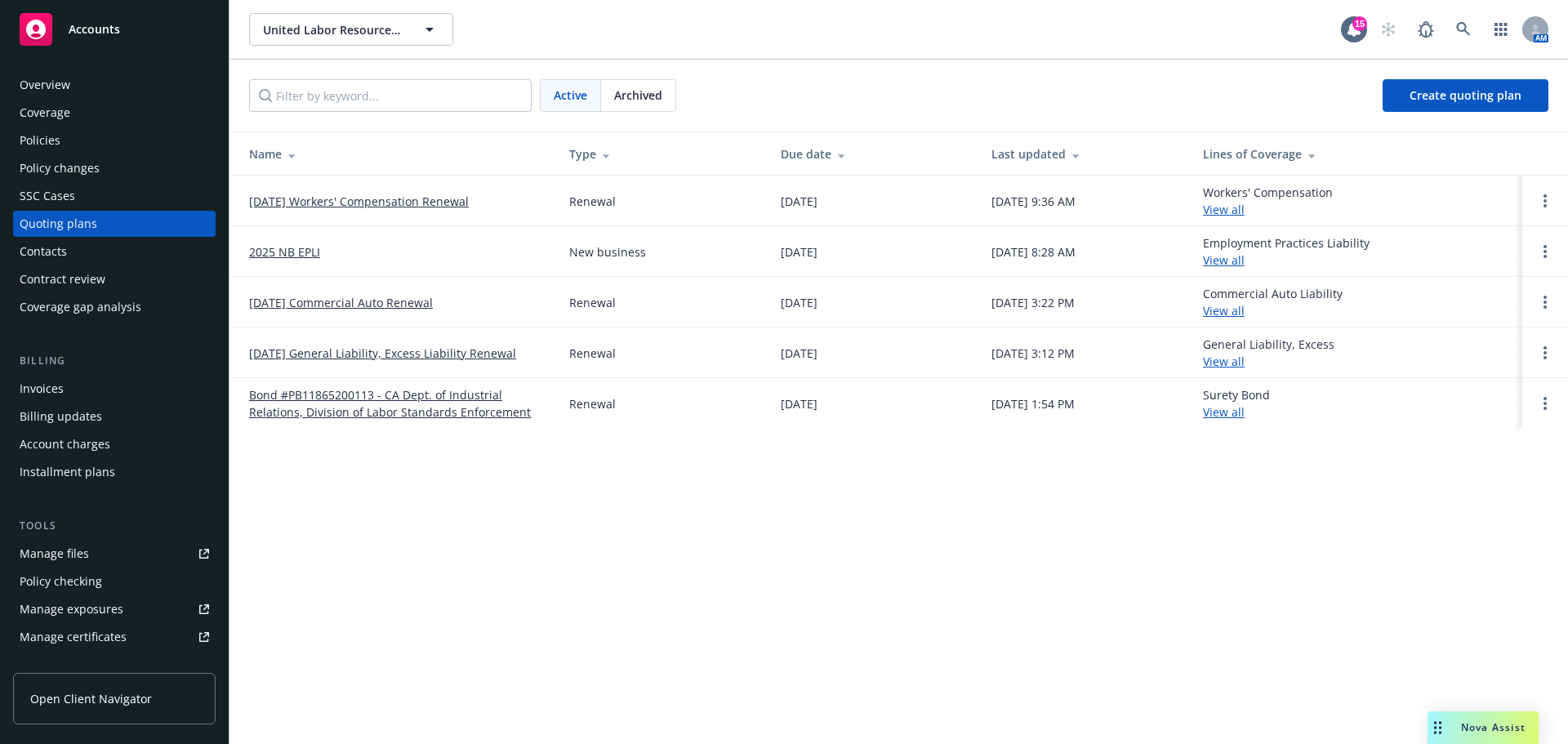
click at [355, 362] on link "[DATE] General Liability, Excess Liability Renewal" at bounding box center [382, 353] width 267 height 17
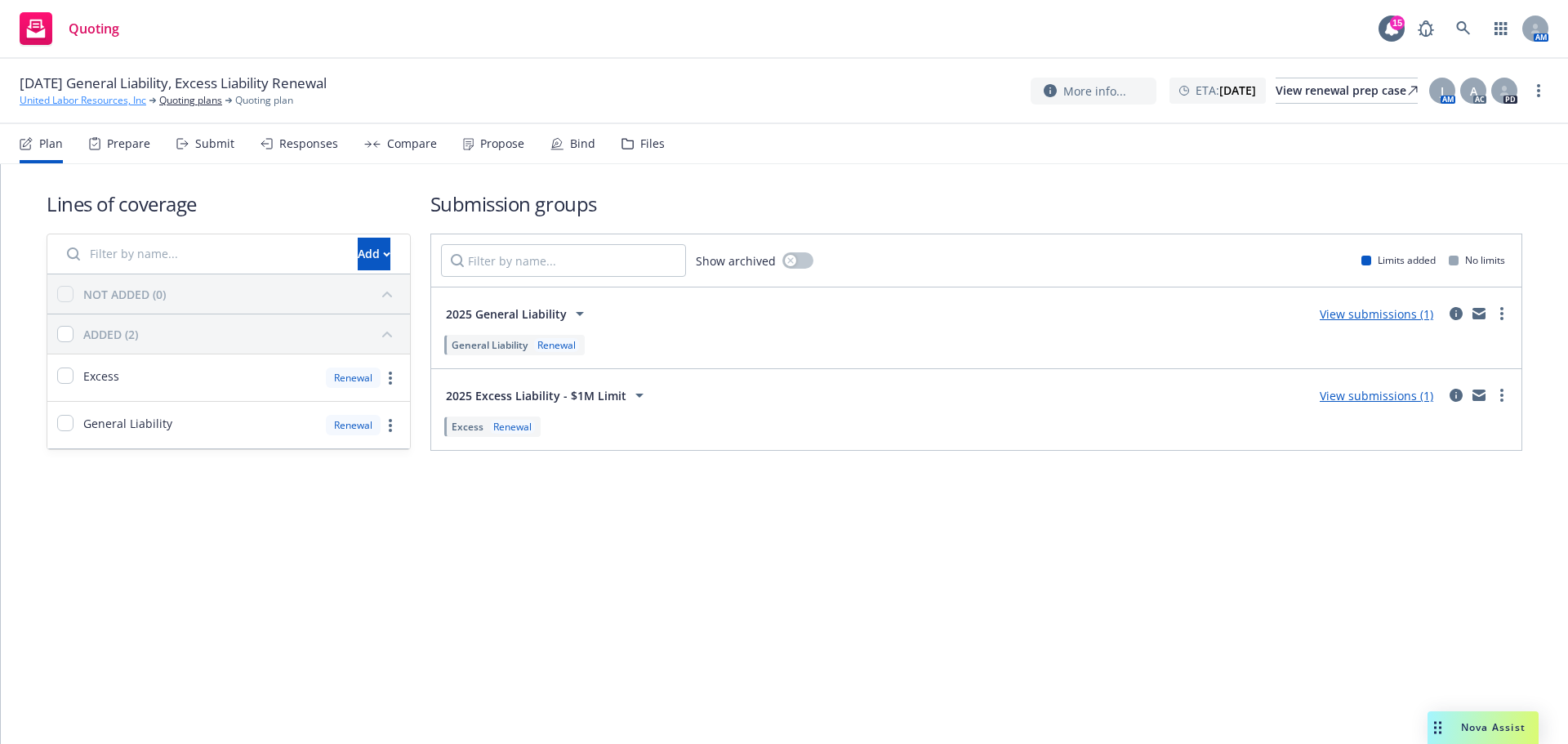
click at [103, 105] on link "United Labor Resources, Inc" at bounding box center [83, 100] width 126 height 15
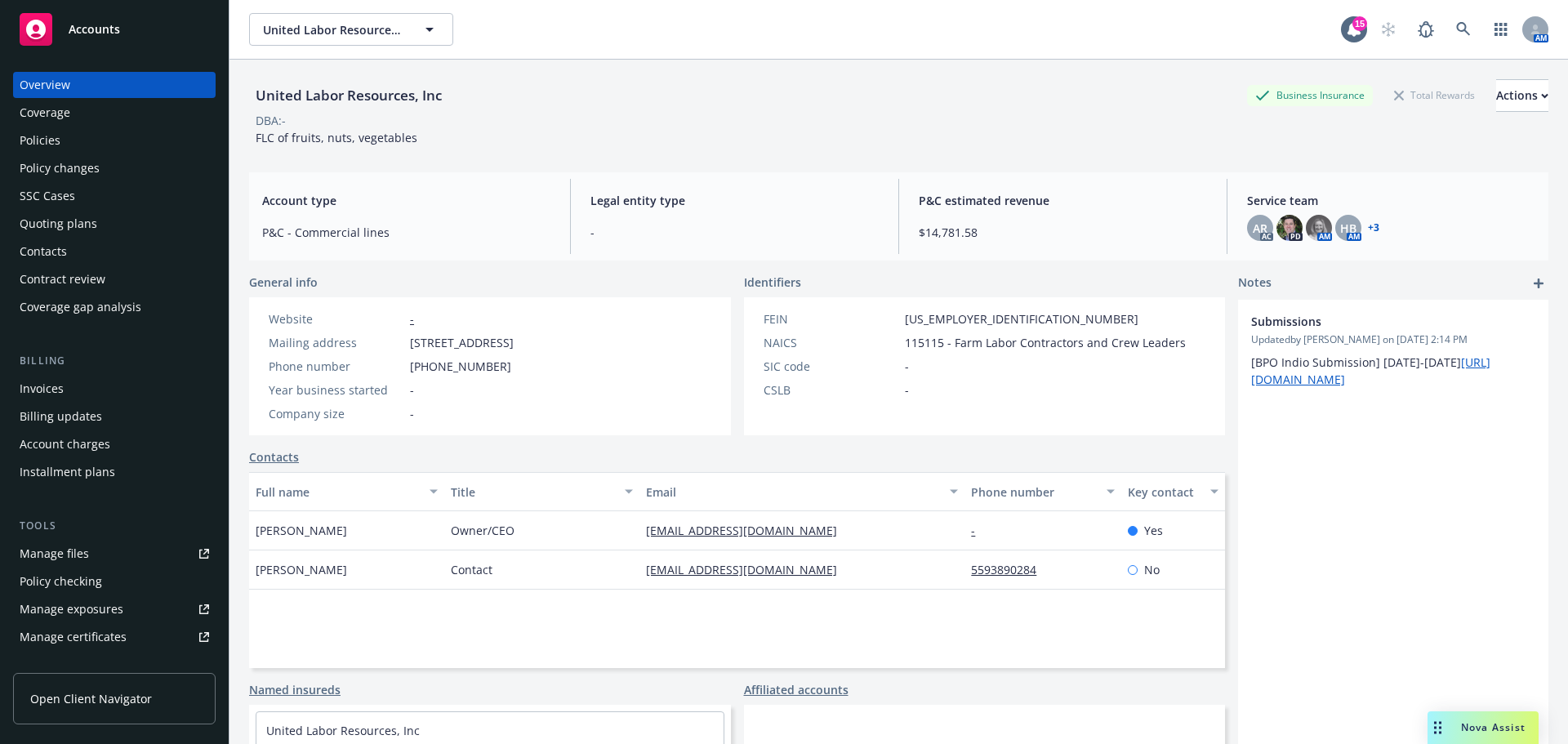
click at [36, 152] on div "Policies" at bounding box center [39, 140] width 40 height 27
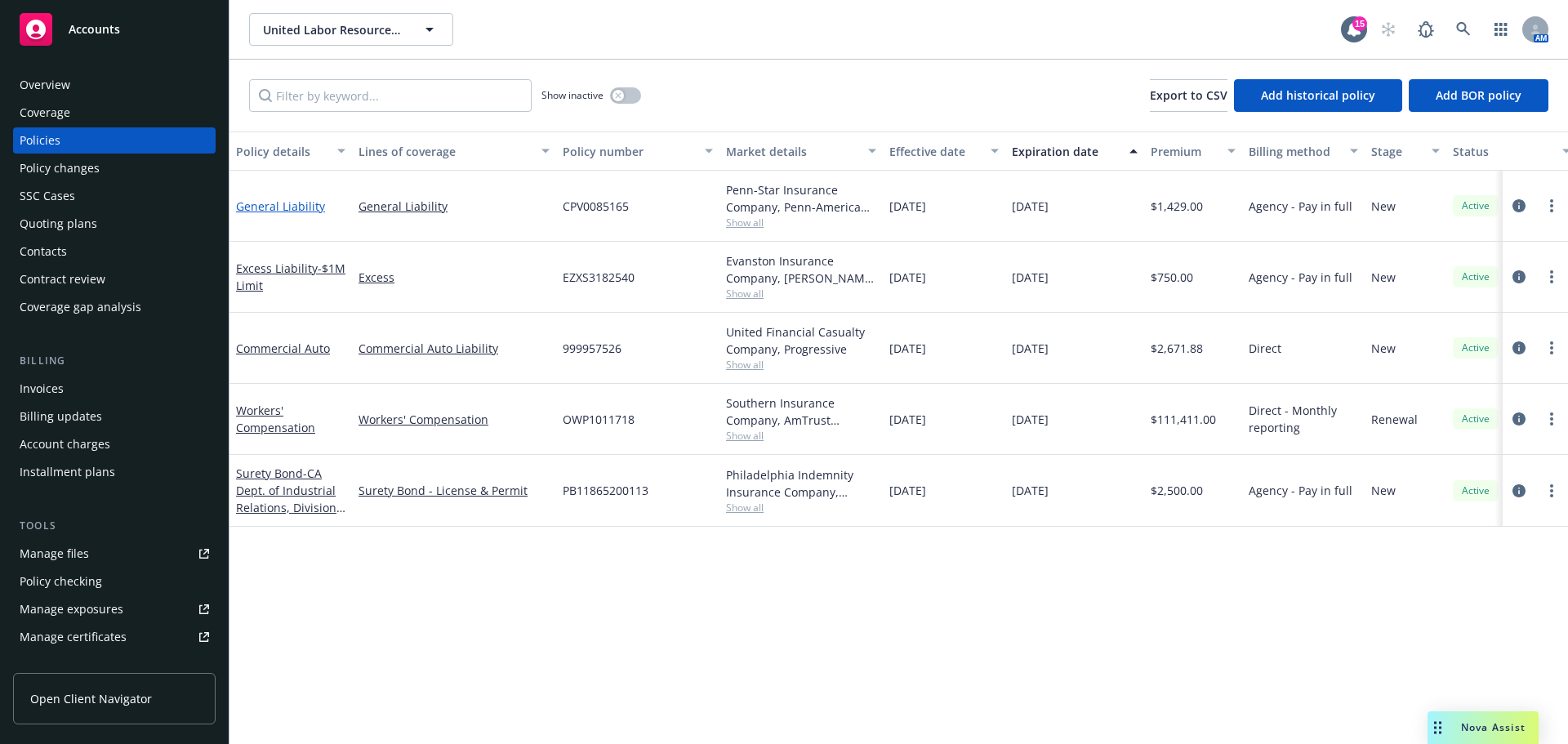
click at [304, 214] on link "General Liability" at bounding box center [280, 206] width 89 height 16
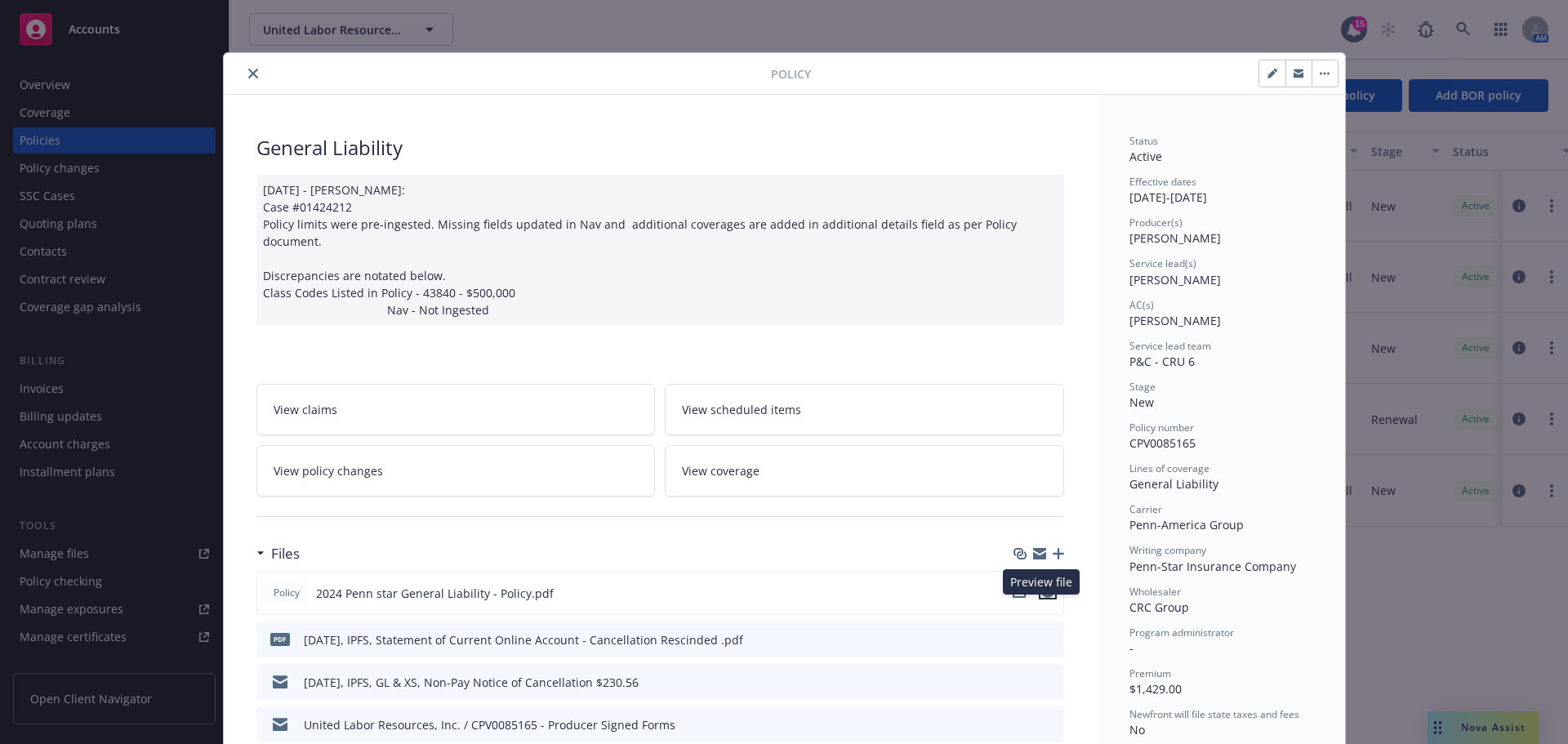
click at [1041, 597] on icon "preview file" at bounding box center [1048, 592] width 15 height 12
click at [257, 77] on button "close" at bounding box center [253, 74] width 20 height 20
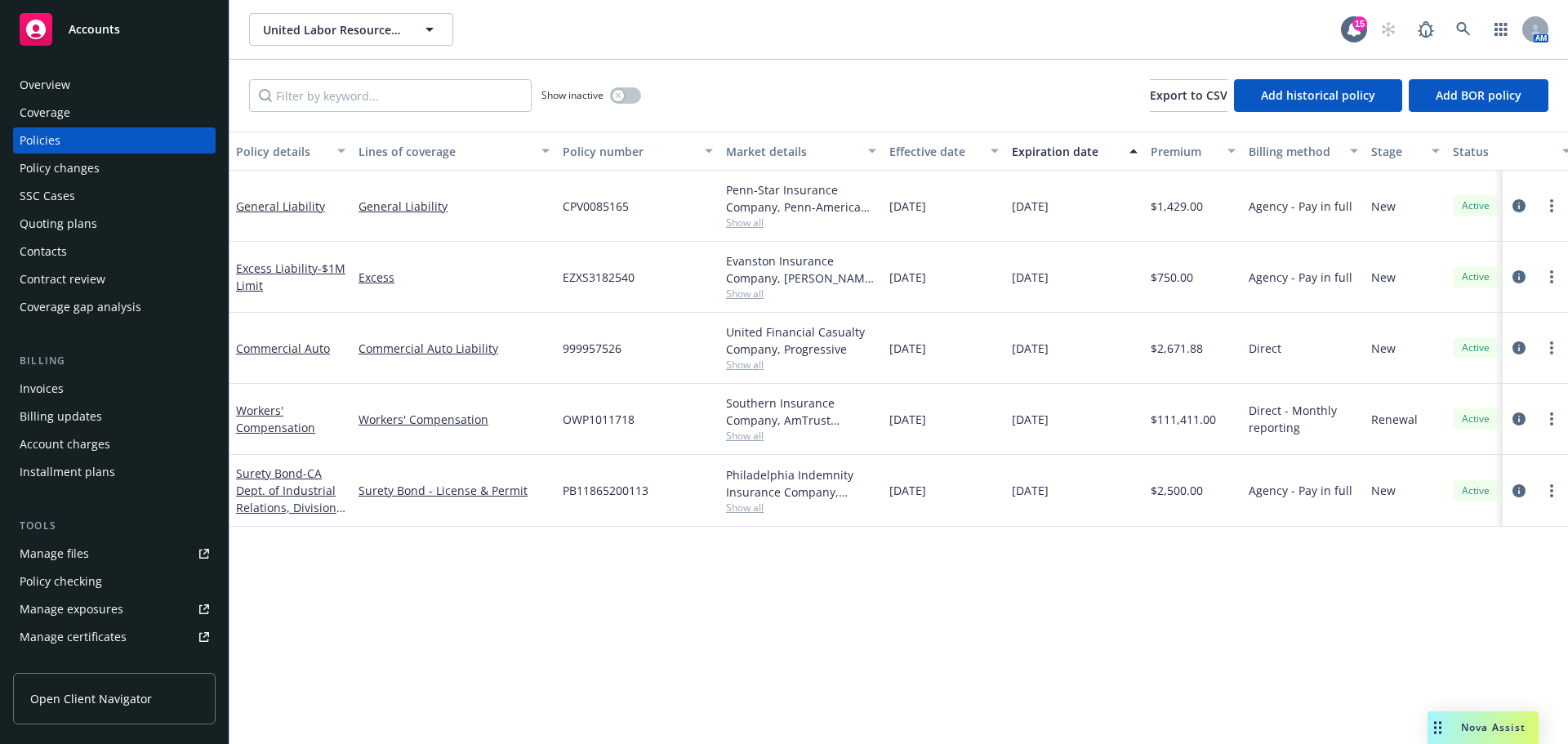
click at [116, 27] on span "Accounts" at bounding box center [95, 29] width 51 height 13
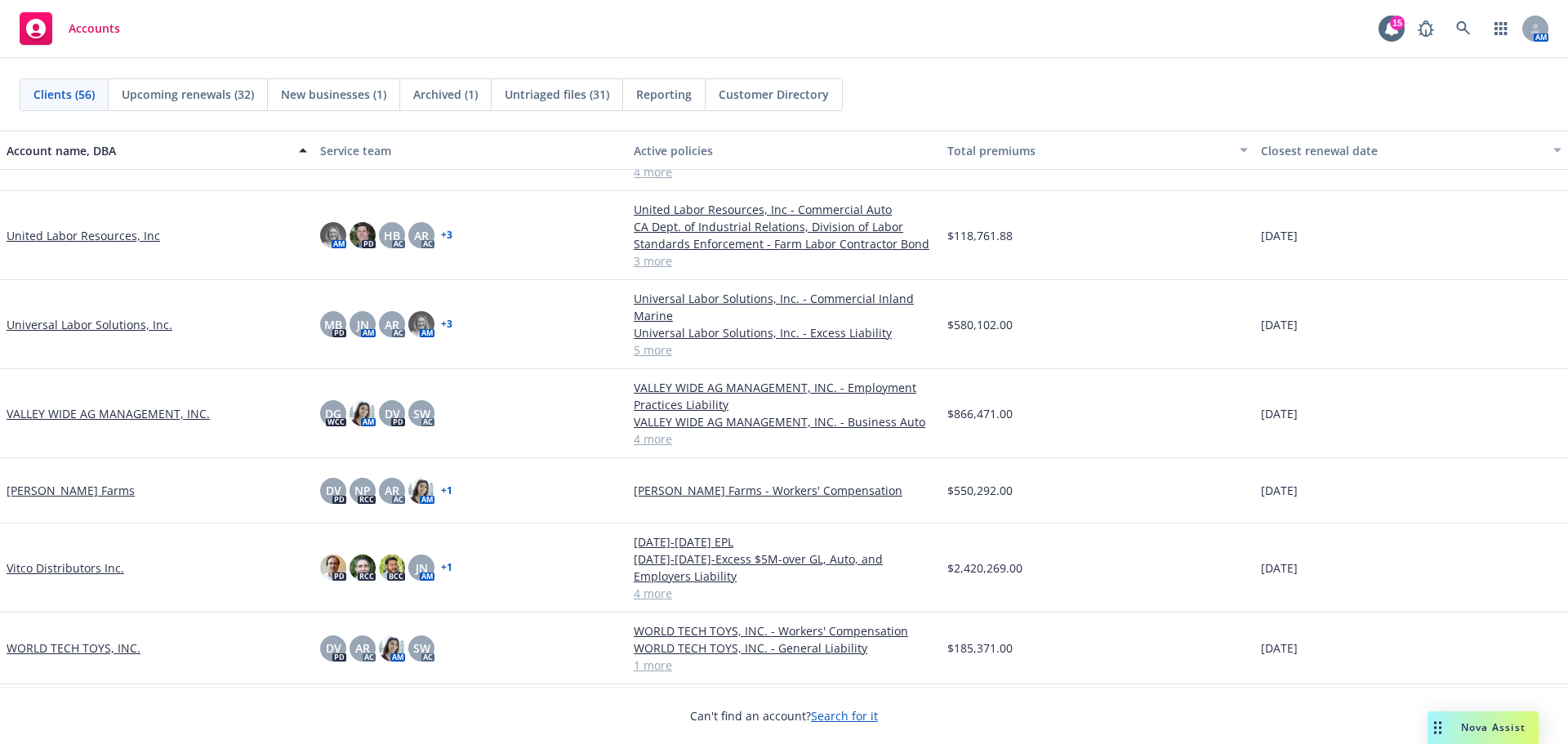
scroll to position [3135, 0]
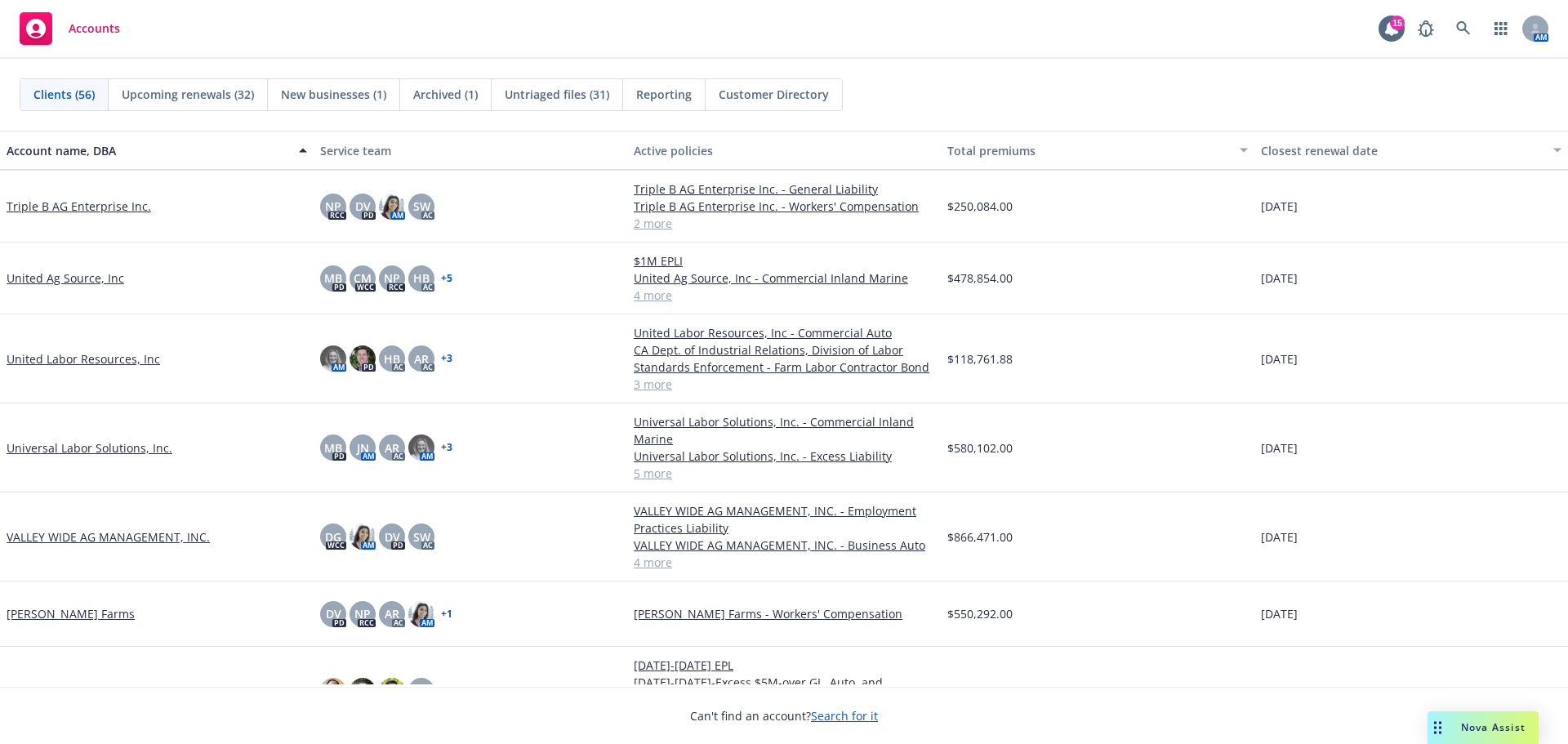
click at [50, 287] on link "United Ag Source, Inc" at bounding box center [65, 277] width 117 height 17
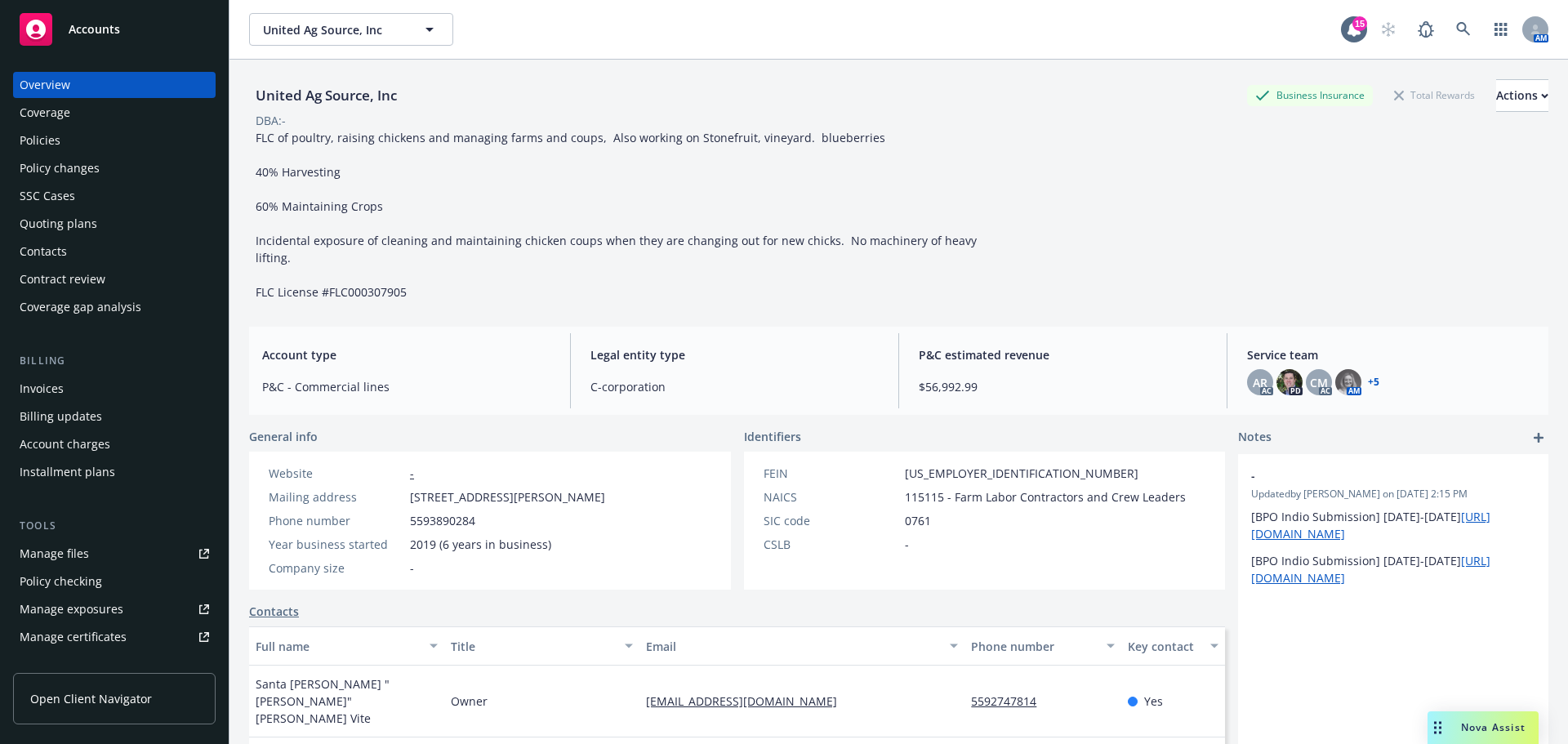
click at [112, 151] on div "Policies" at bounding box center [114, 140] width 189 height 27
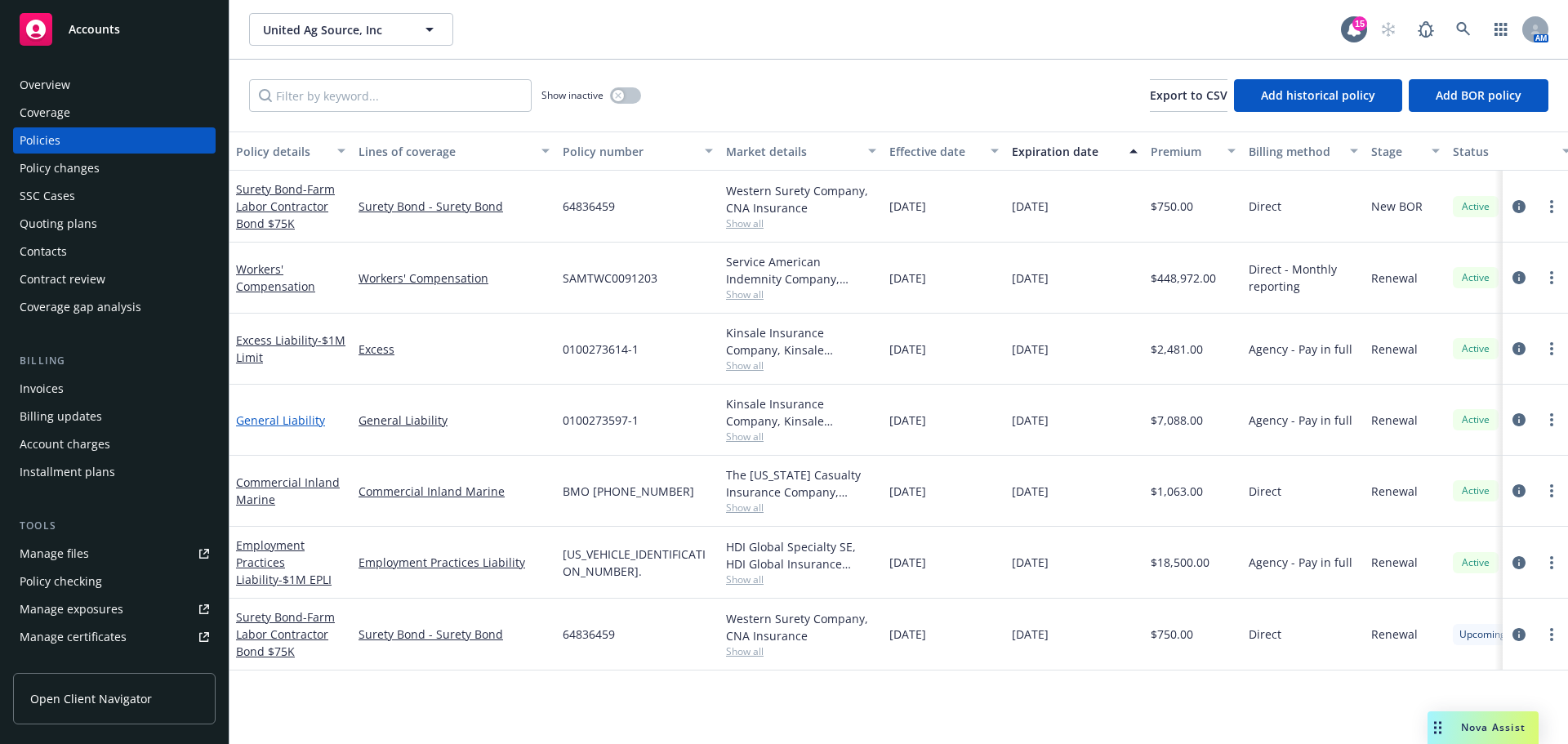
click at [281, 428] on link "General Liability" at bounding box center [280, 420] width 89 height 16
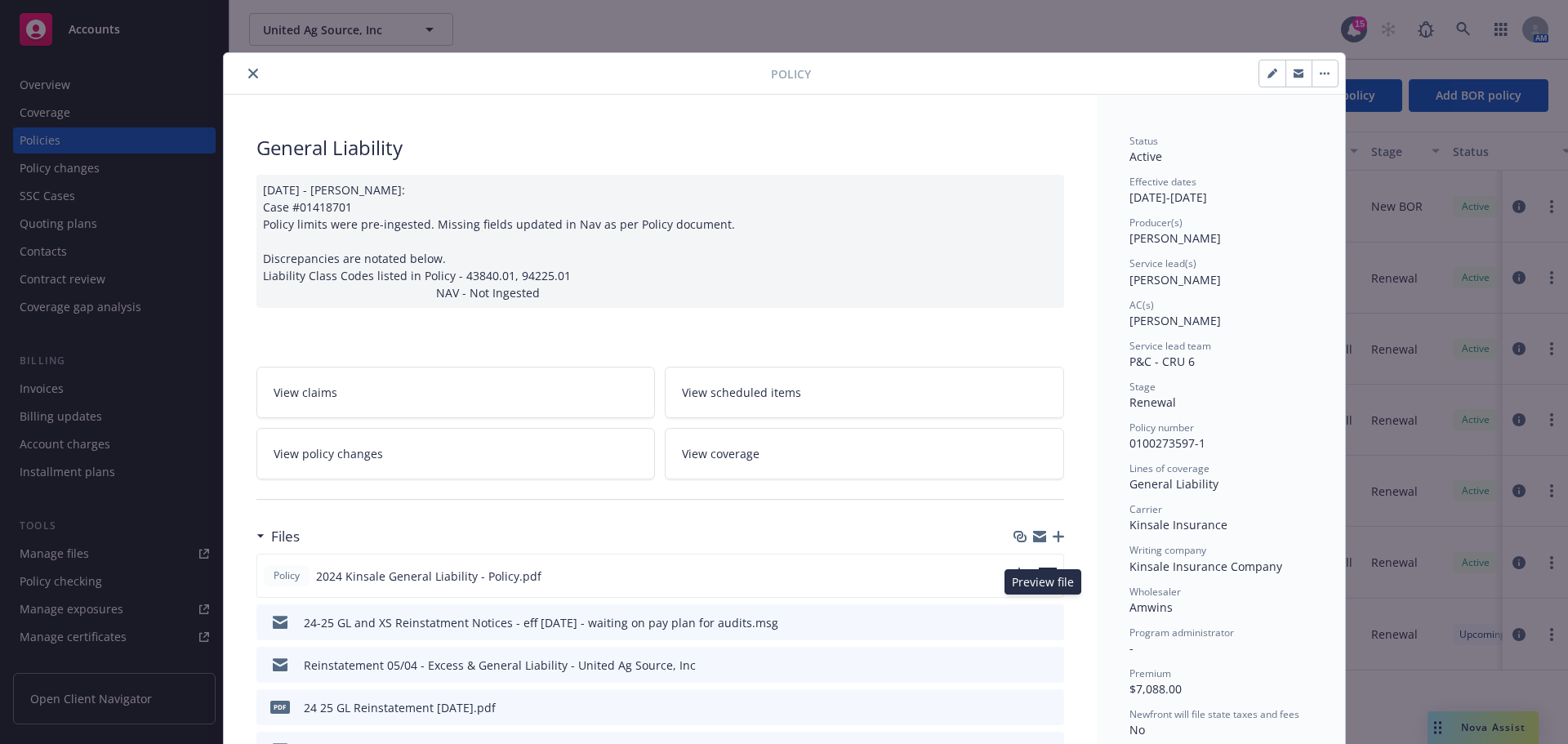
click at [1042, 580] on icon "preview file" at bounding box center [1048, 575] width 15 height 12
drag, startPoint x: 265, startPoint y: 59, endPoint x: 255, endPoint y: 68, distance: 13.5
click at [259, 65] on div "Policy" at bounding box center [784, 74] width 1122 height 41
click at [243, 75] on button "close" at bounding box center [253, 74] width 20 height 20
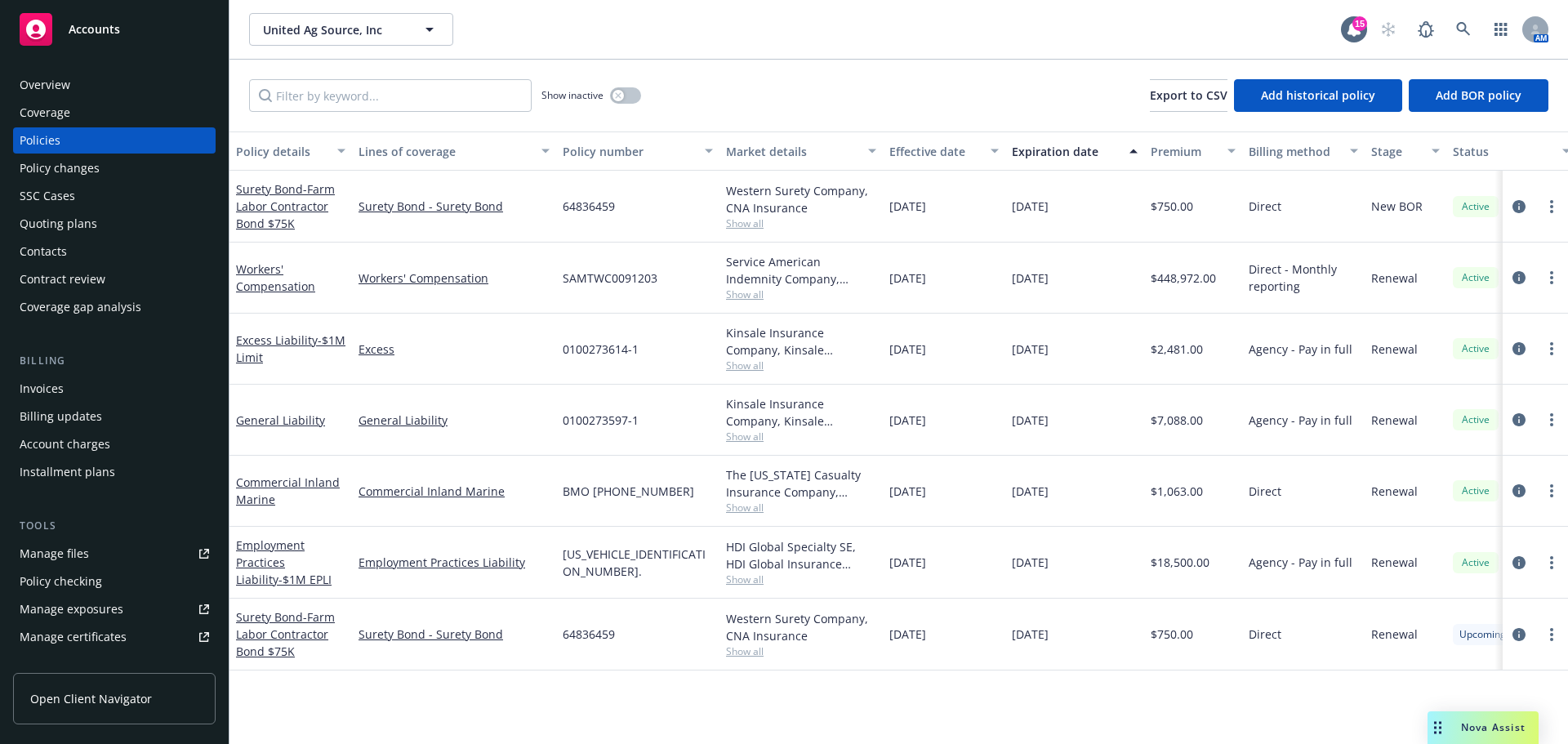
click at [56, 84] on div "Overview" at bounding box center [44, 85] width 50 height 27
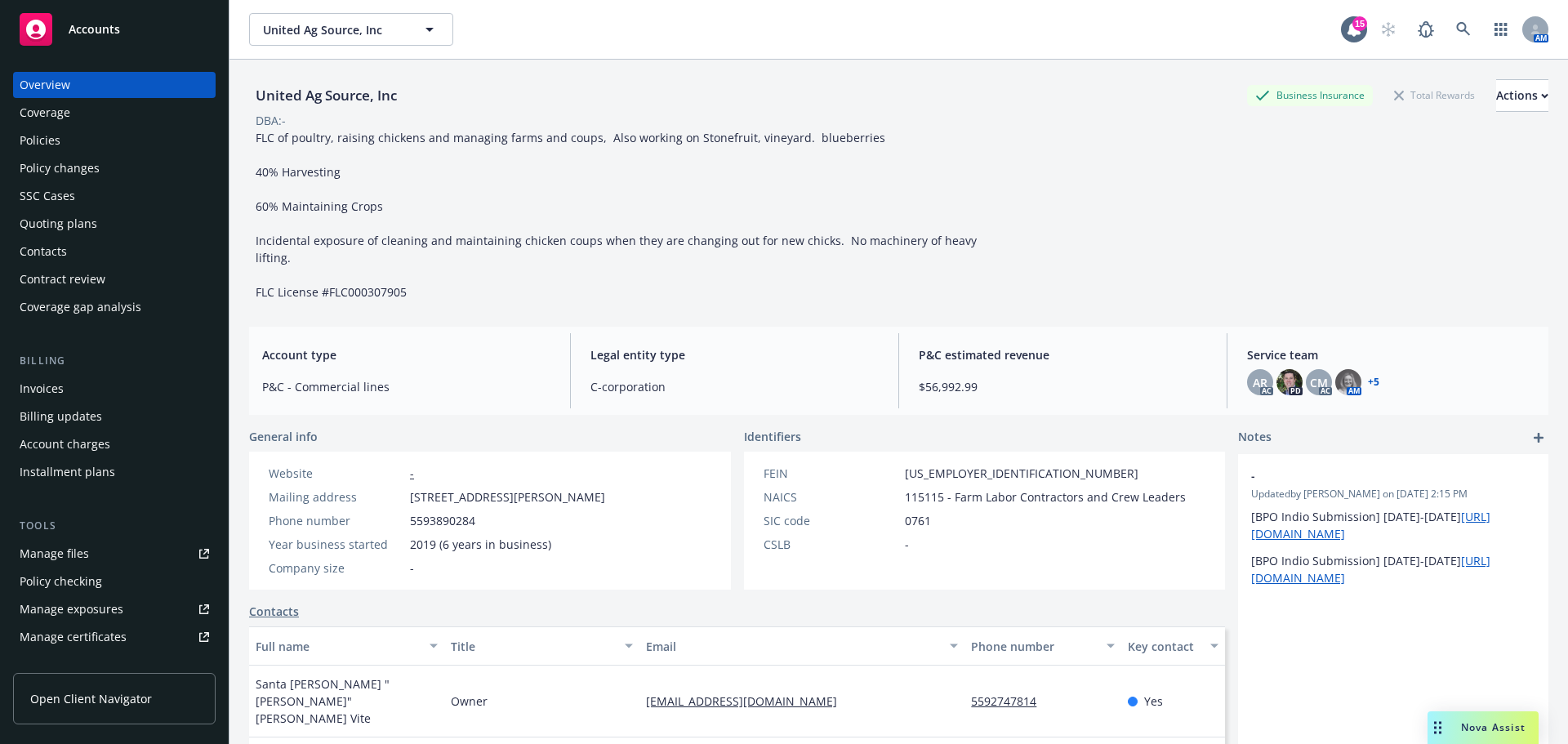
click at [96, 142] on div "Policies" at bounding box center [114, 140] width 189 height 27
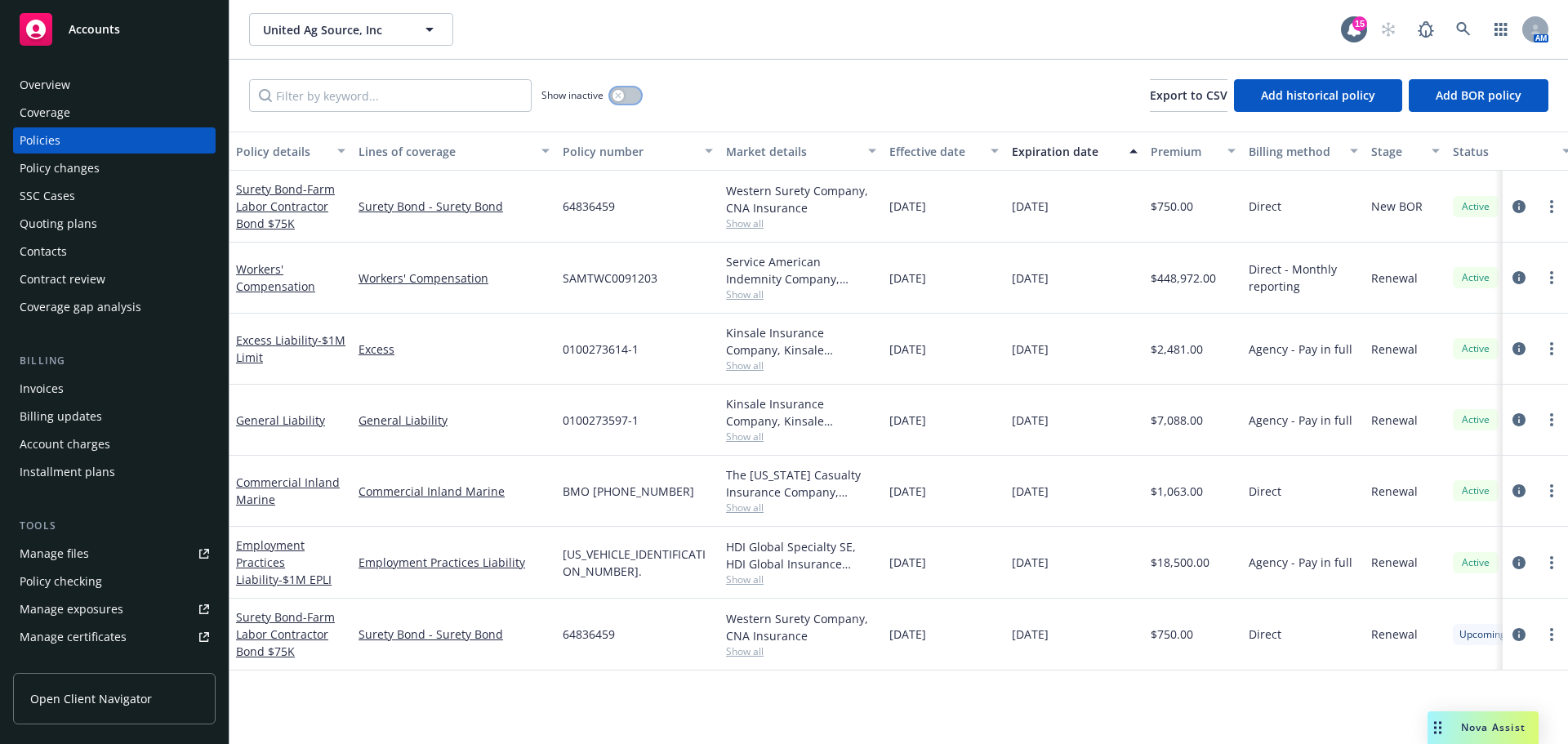
click at [633, 103] on button "button" at bounding box center [625, 96] width 31 height 17
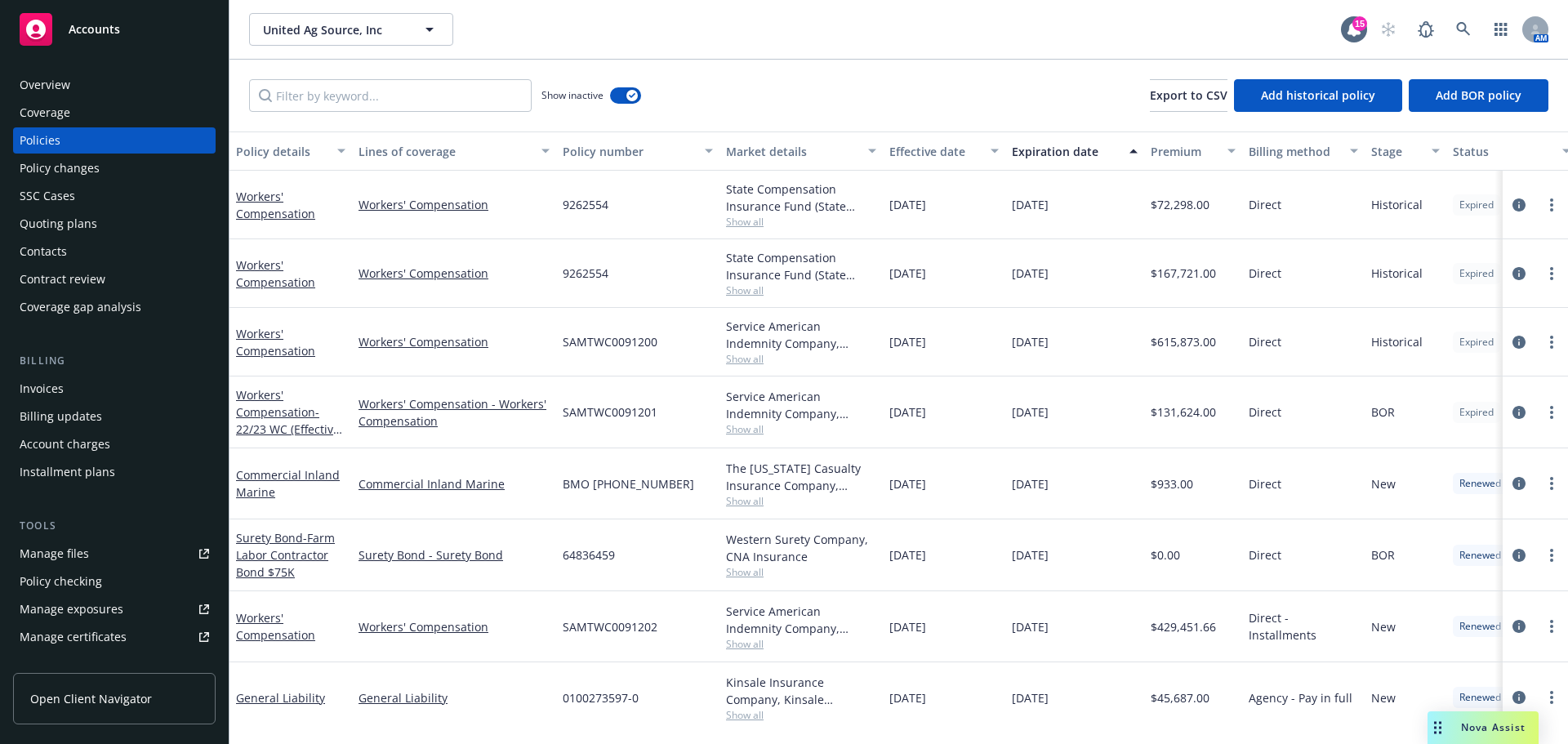
click at [383, 160] on div "Lines of coverage" at bounding box center [445, 151] width 173 height 17
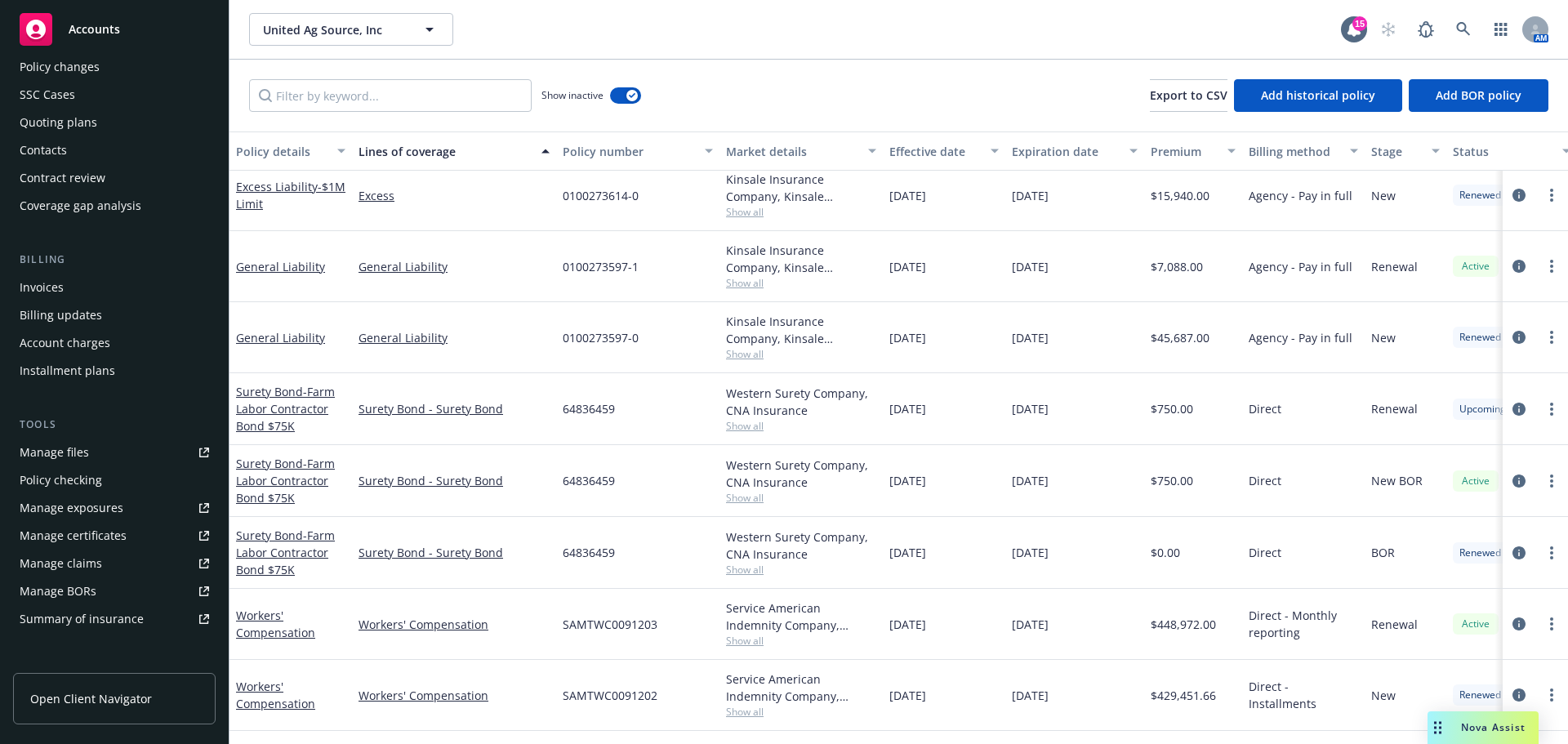
scroll to position [272, 0]
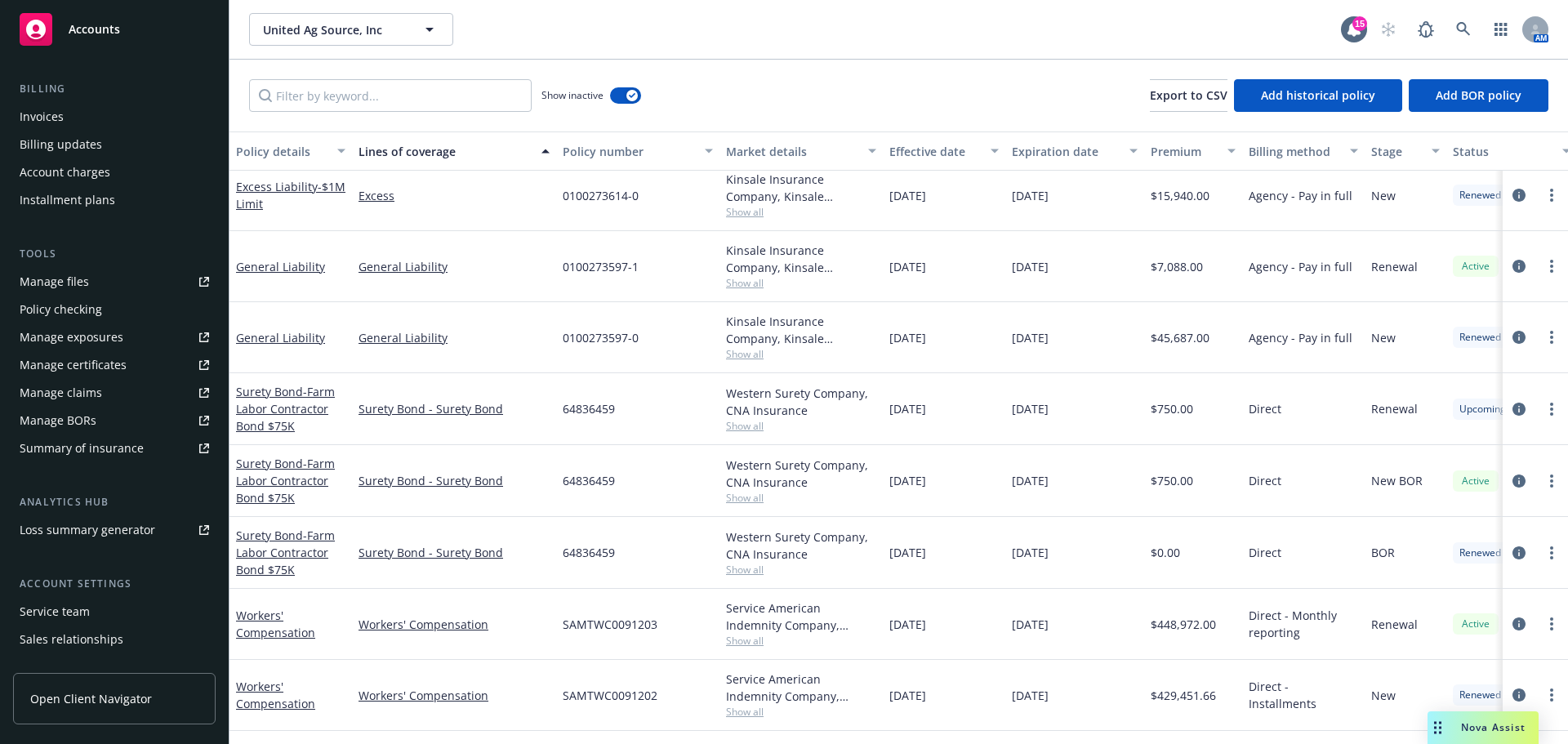
click at [42, 406] on div "Manage claims" at bounding box center [61, 392] width 83 height 27
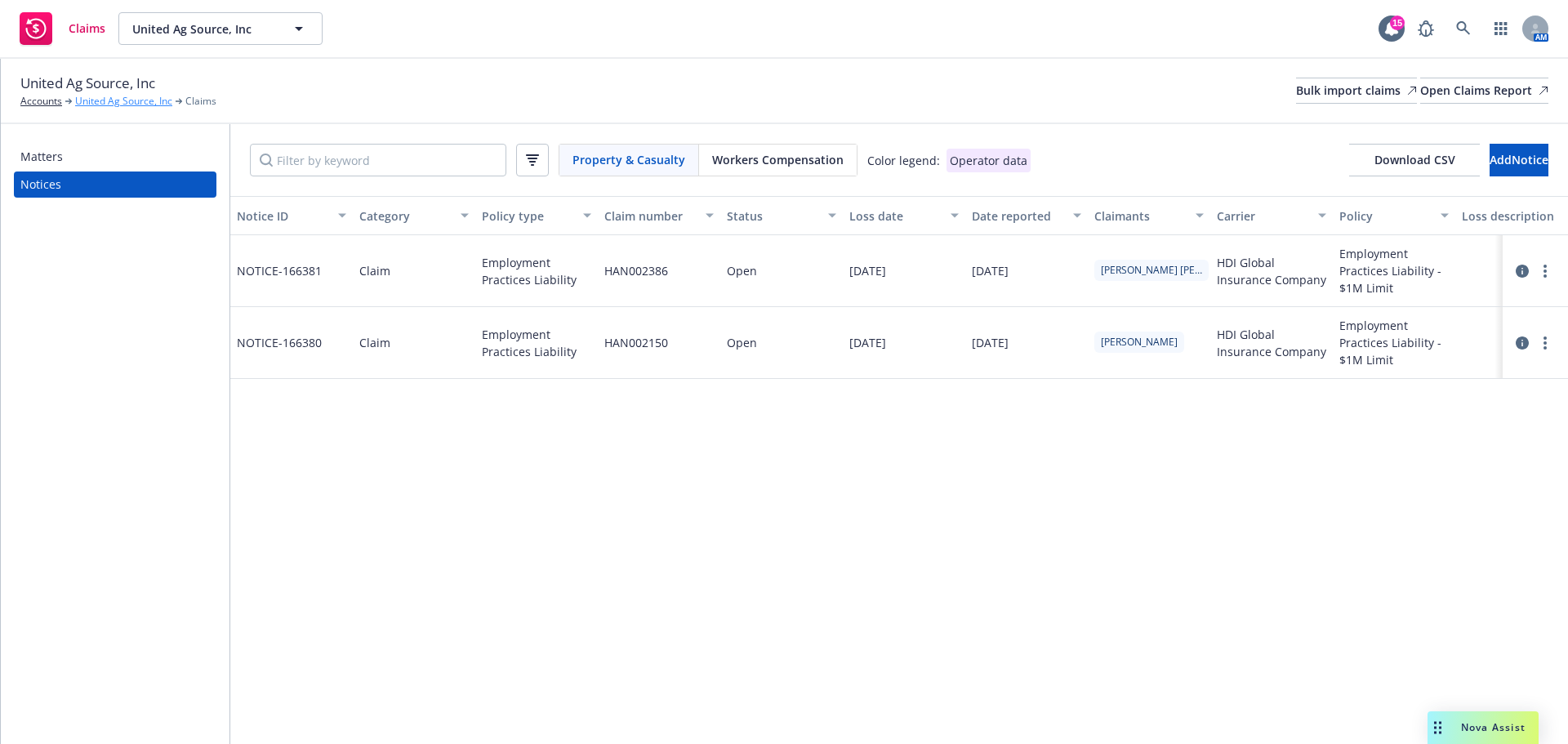
click at [109, 103] on link "United Ag Source, Inc" at bounding box center [123, 101] width 98 height 15
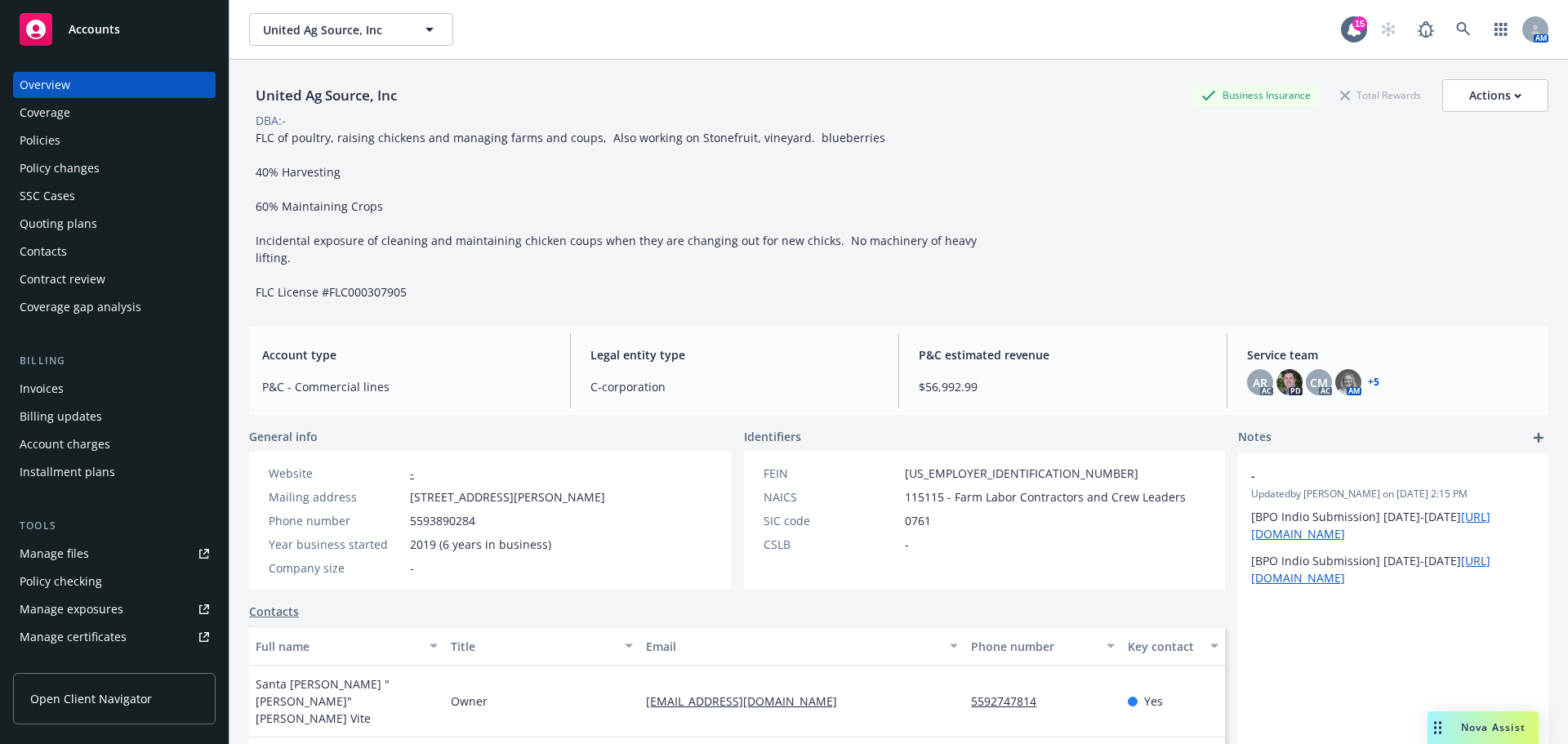
click at [62, 126] on div "Coverage" at bounding box center [44, 112] width 50 height 27
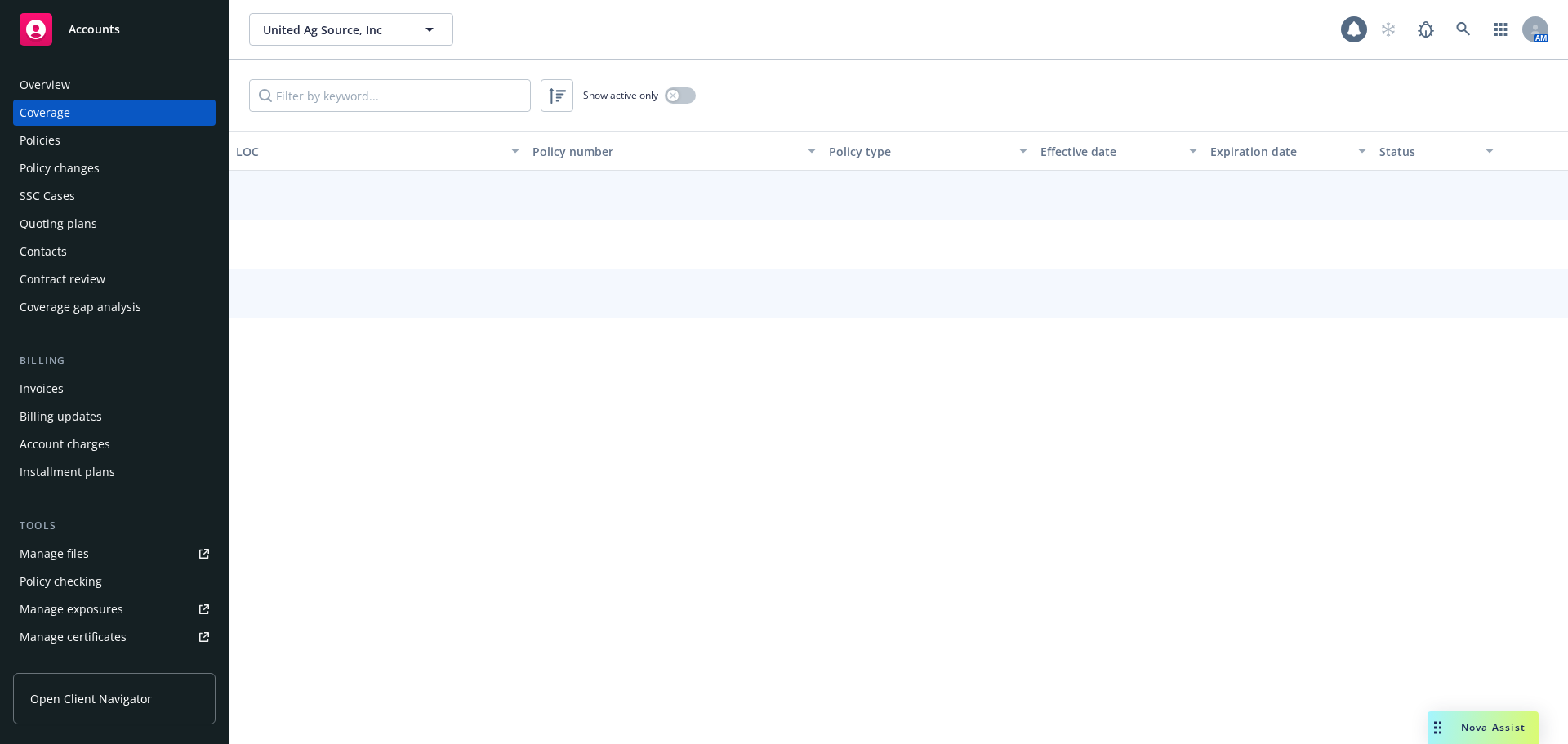
click at [45, 143] on div "Policies" at bounding box center [39, 140] width 40 height 27
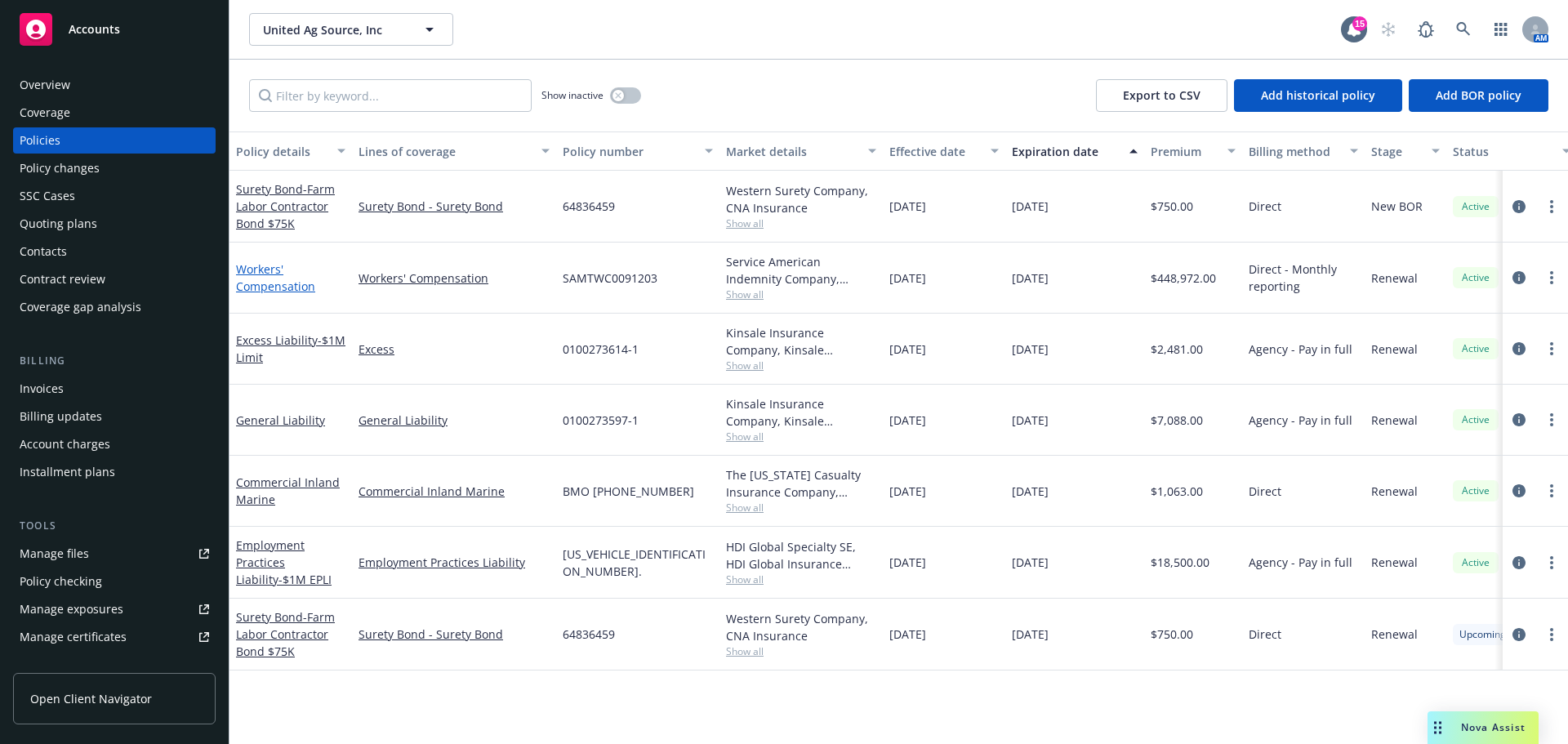
click at [270, 294] on link "Workers' Compensation" at bounding box center [275, 277] width 79 height 33
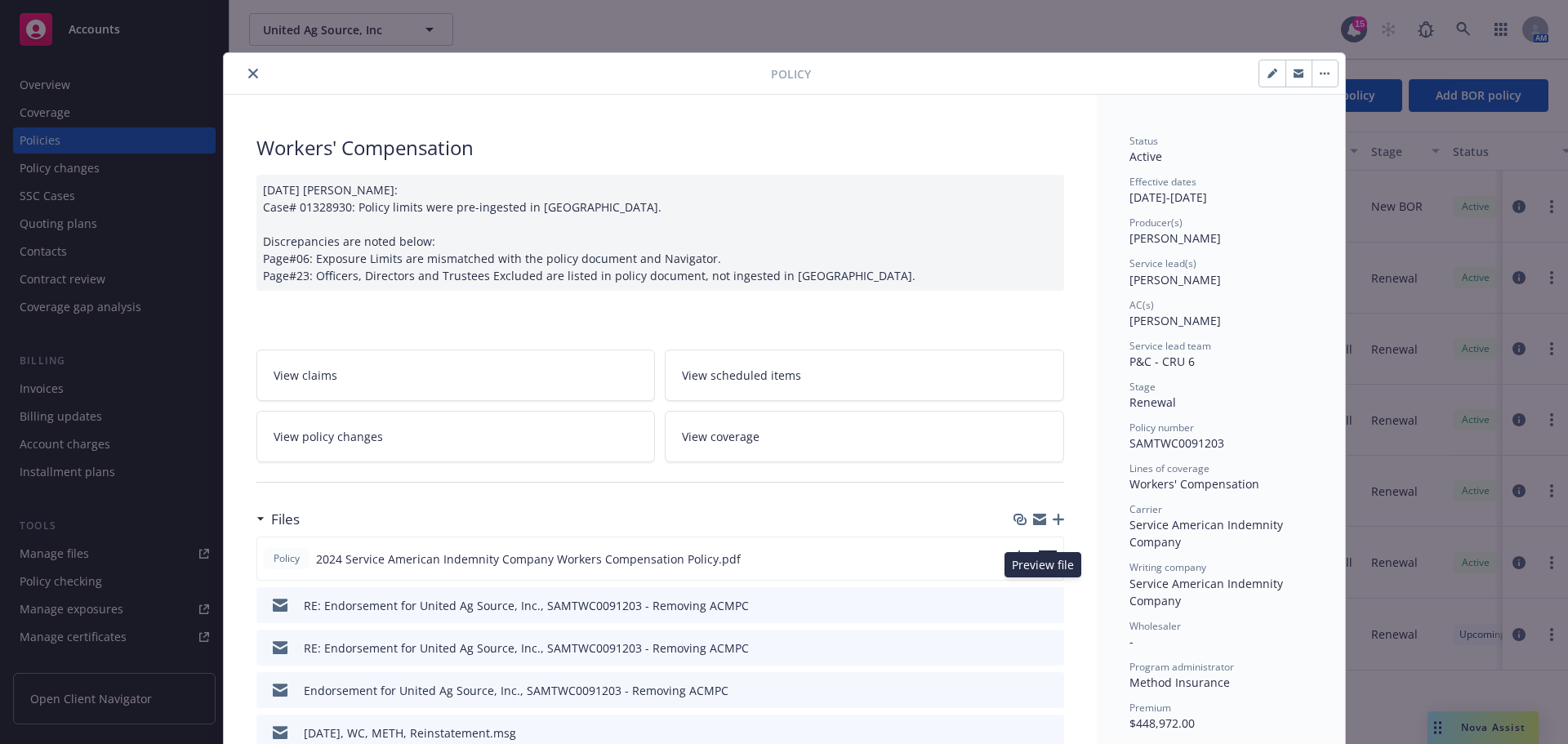
click at [1045, 564] on icon "preview file" at bounding box center [1048, 558] width 15 height 12
click at [250, 74] on icon "close" at bounding box center [253, 74] width 10 height 10
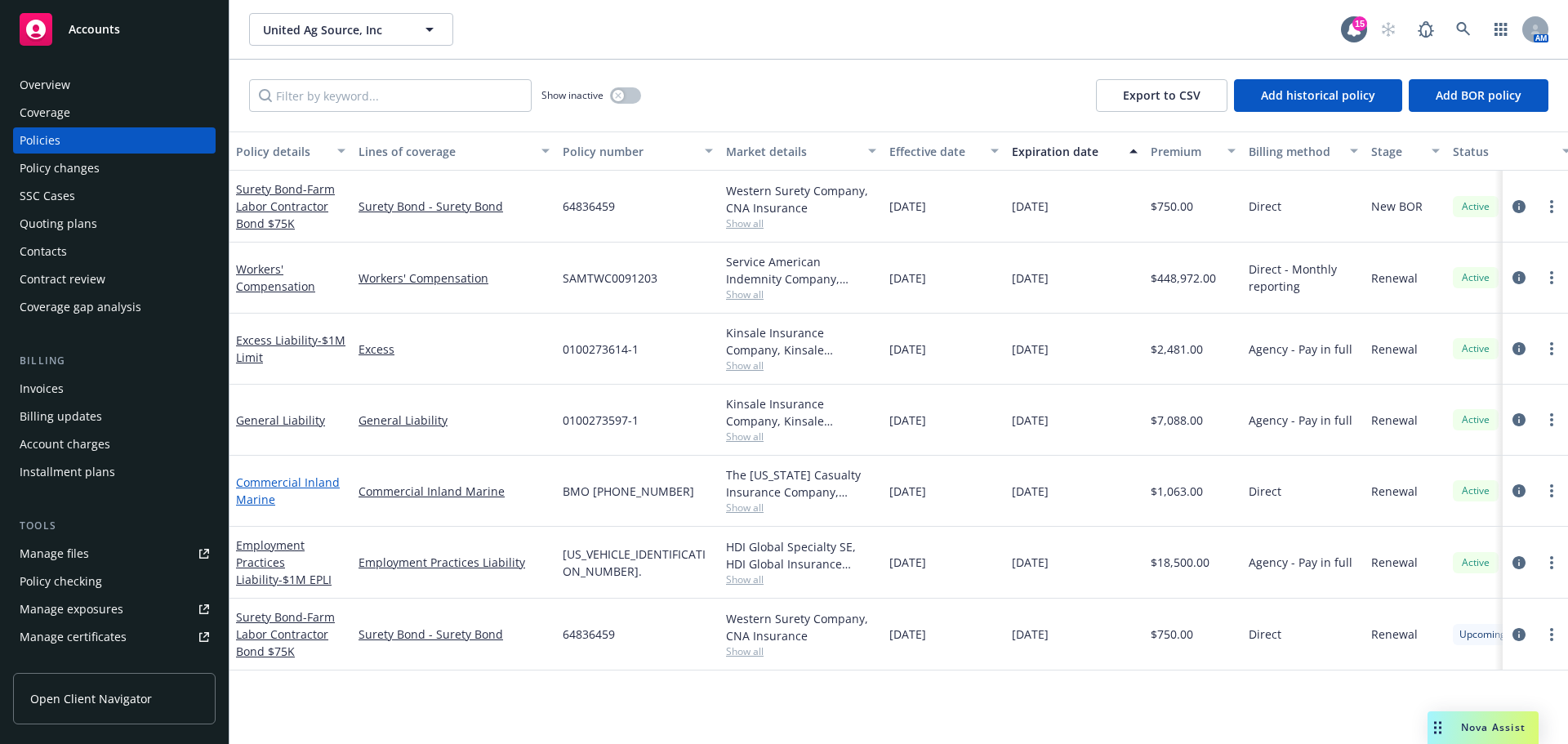
click at [288, 507] on link "Commercial Inland Marine" at bounding box center [287, 490] width 103 height 33
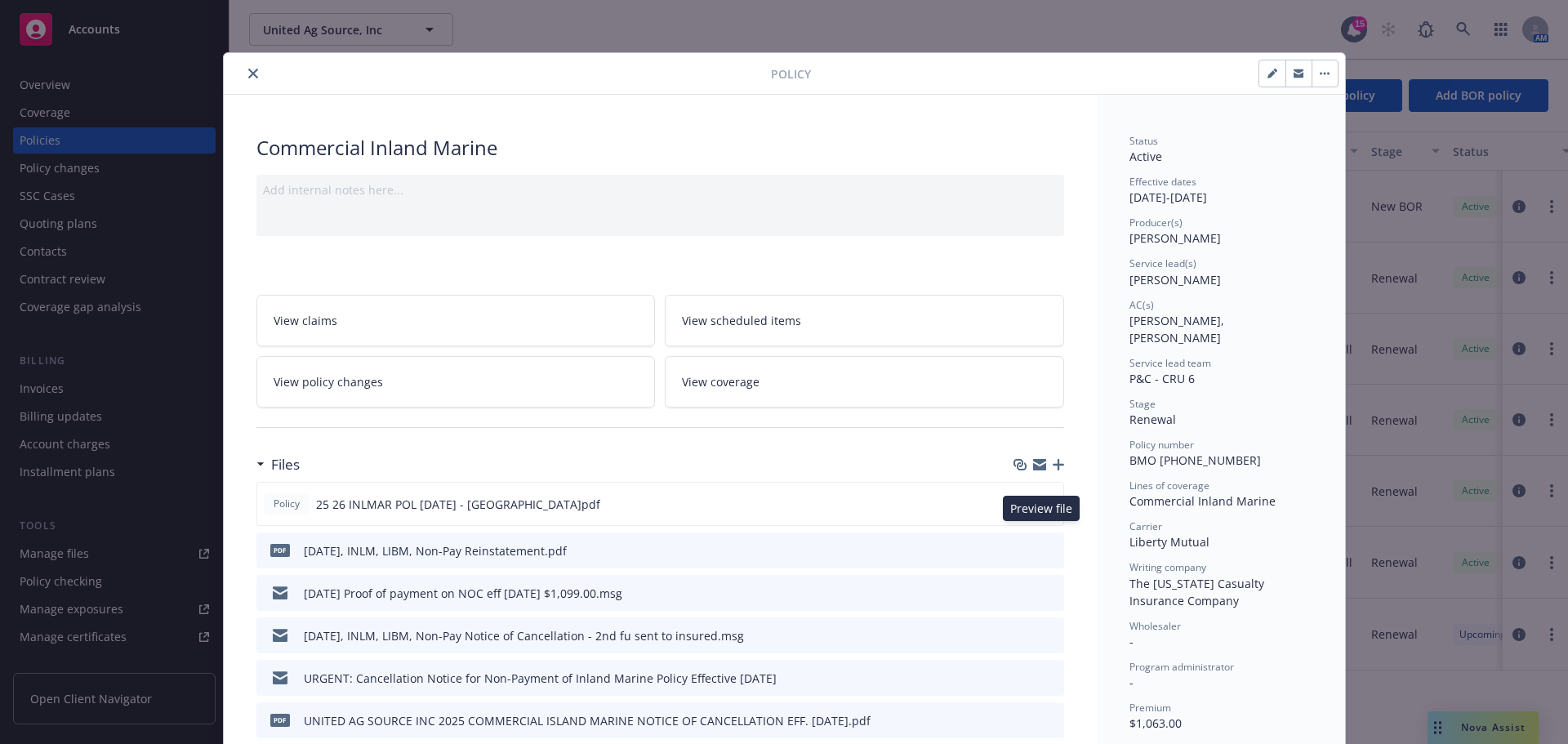
click at [1042, 508] on icon "preview file" at bounding box center [1048, 504] width 15 height 12
click at [255, 70] on button "close" at bounding box center [253, 74] width 20 height 20
